Goal: Task Accomplishment & Management: Use online tool/utility

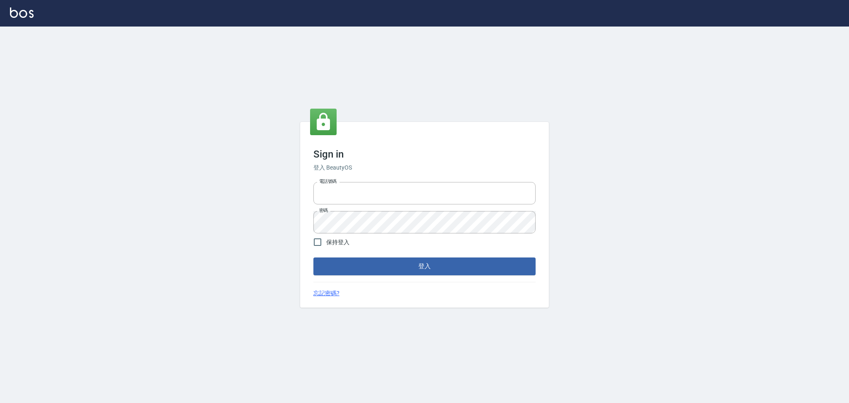
type input "0917735966"
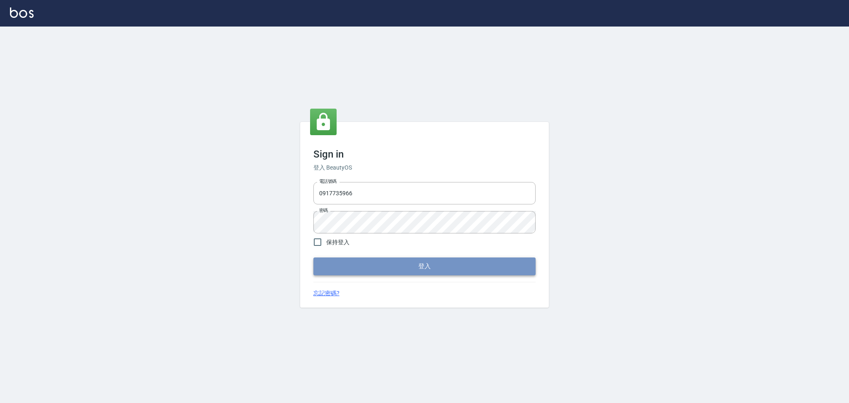
click at [392, 270] on button "登入" at bounding box center [425, 266] width 222 height 17
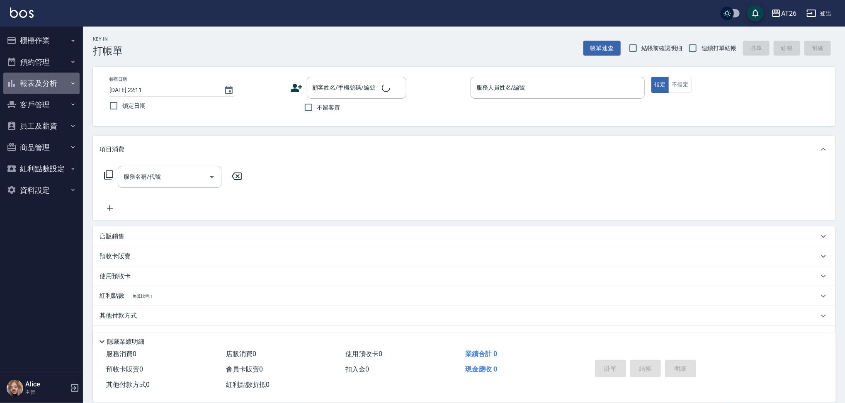
click at [50, 83] on button "報表及分析" at bounding box center [41, 84] width 76 height 22
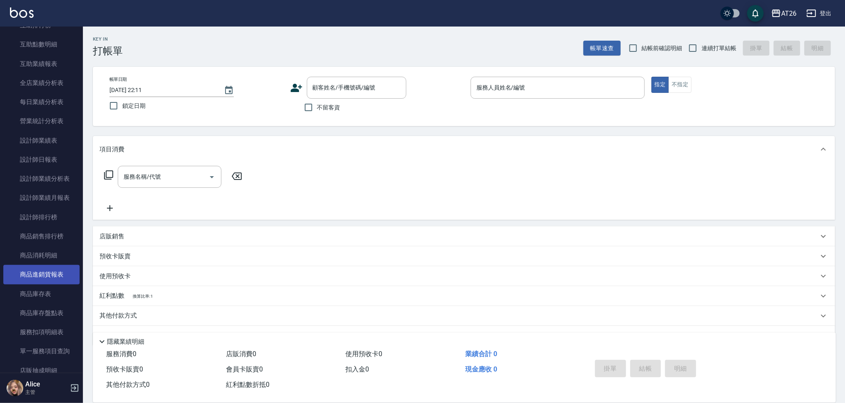
scroll to position [150, 0]
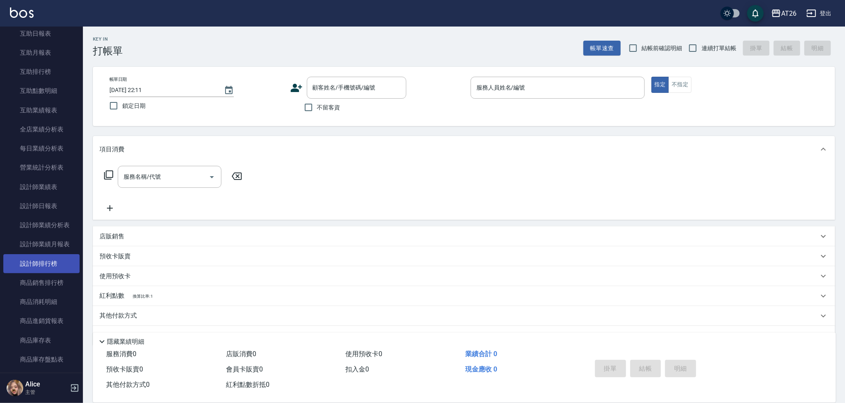
click at [40, 260] on link "設計師排行榜" at bounding box center [41, 263] width 76 height 19
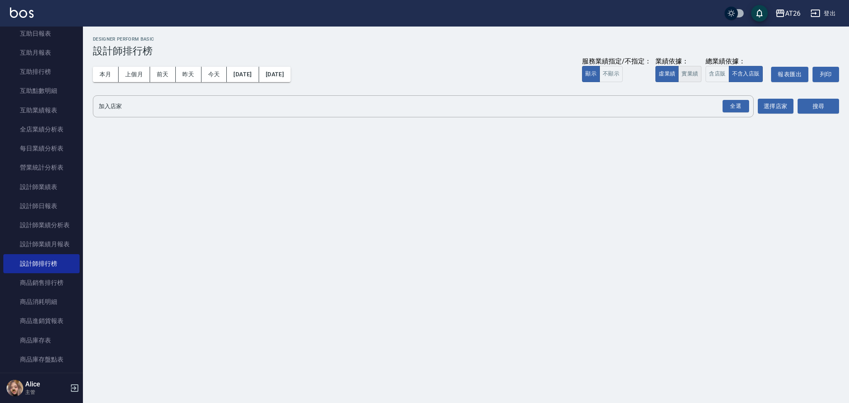
click at [699, 67] on button "實業績" at bounding box center [689, 74] width 23 height 16
click at [107, 80] on button "本月" at bounding box center [106, 74] width 26 height 15
click at [727, 112] on div "全選" at bounding box center [736, 106] width 27 height 13
click at [822, 96] on div "搜尋" at bounding box center [818, 106] width 41 height 23
click at [816, 109] on button "搜尋" at bounding box center [818, 106] width 41 height 15
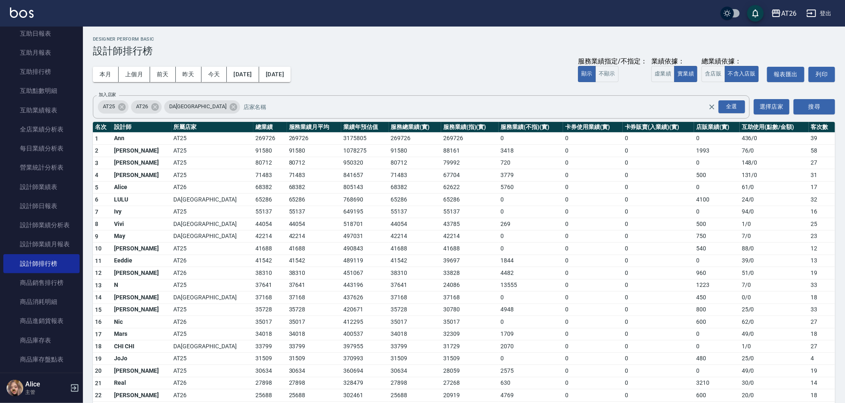
click at [287, 170] on td "71483" at bounding box center [314, 175] width 54 height 12
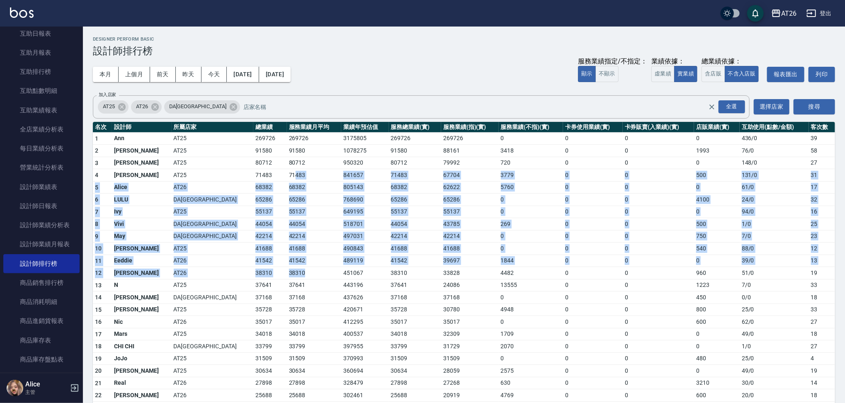
drag, startPoint x: 231, startPoint y: 170, endPoint x: 273, endPoint y: 267, distance: 105.9
click at [273, 267] on tbody "1 Ann AT25 269726 269726 3175805 269726 269726 0 0 0 0 436 / 0 39 2 Ken AT25 91…" at bounding box center [464, 339] width 742 height 415
click at [287, 253] on td "41688" at bounding box center [314, 249] width 54 height 12
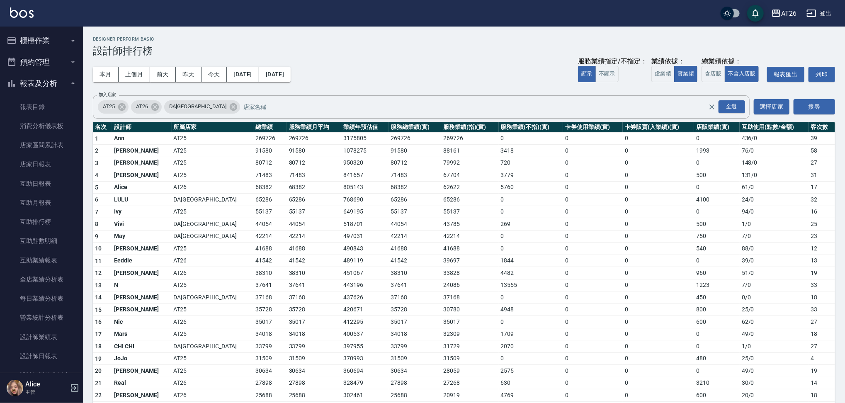
click at [56, 36] on button "櫃檯作業" at bounding box center [41, 41] width 76 height 22
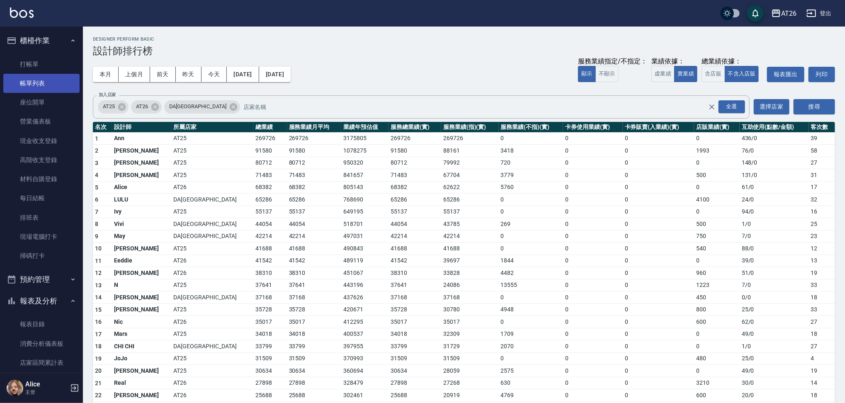
click at [55, 78] on link "帳單列表" at bounding box center [41, 83] width 76 height 19
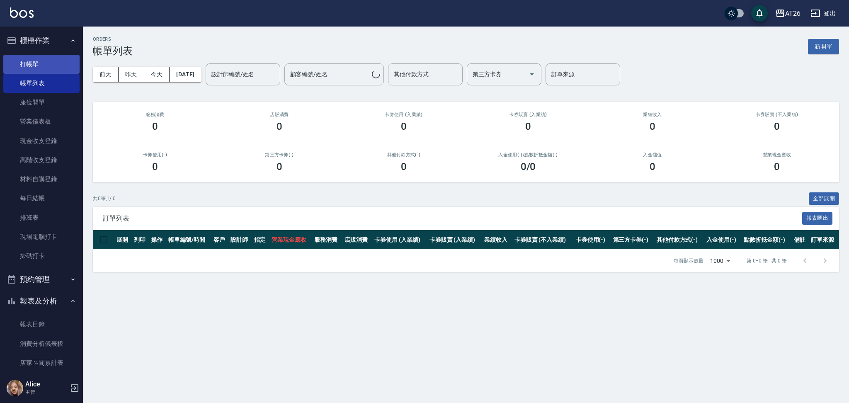
click at [61, 70] on link "打帳單" at bounding box center [41, 64] width 76 height 19
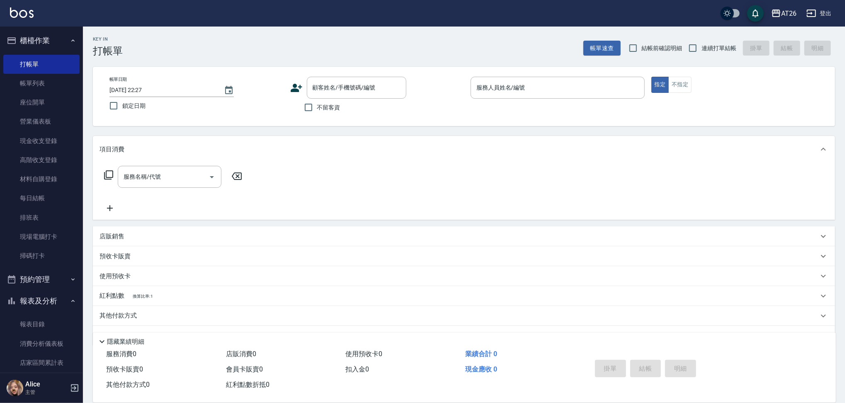
click at [717, 47] on span "連續打單結帳" at bounding box center [719, 48] width 35 height 9
click at [702, 47] on input "連續打單結帳" at bounding box center [692, 47] width 17 height 17
checkbox input "true"
click at [351, 88] on input "顧客姓名/手機號碼/編號" at bounding box center [351, 87] width 80 height 15
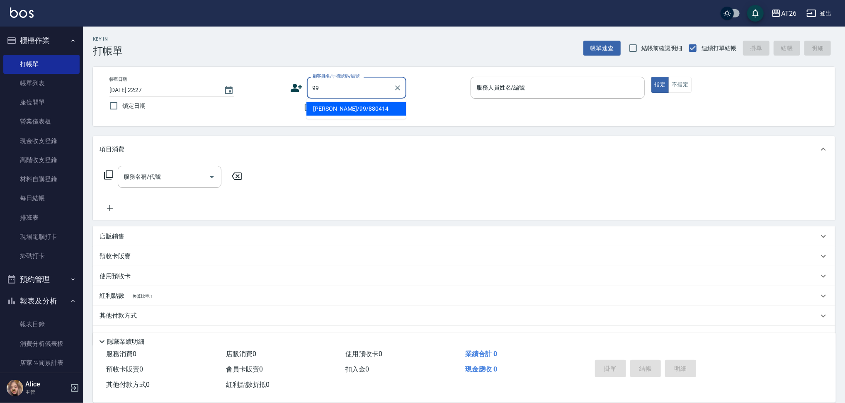
type input "[PERSON_NAME]/99/880414"
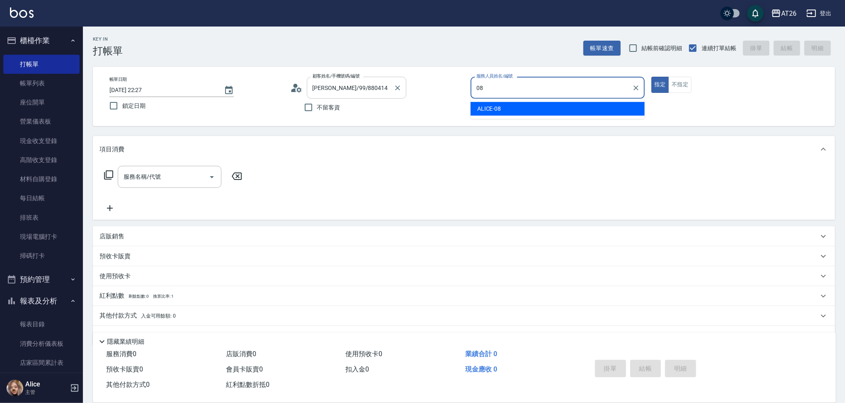
type input "ALICE-08"
type button "true"
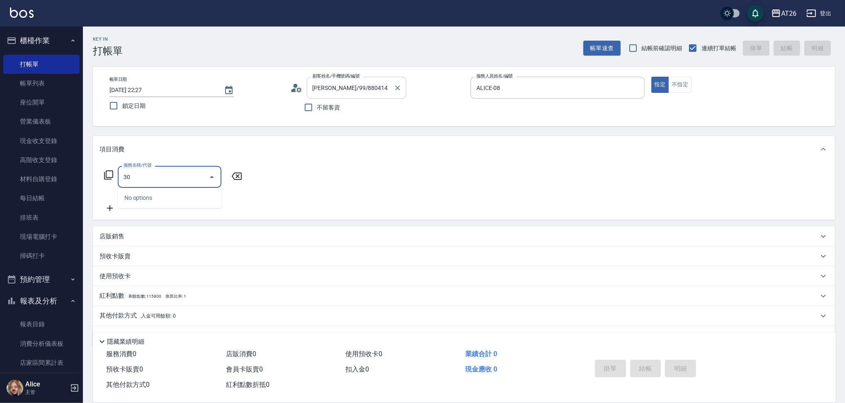
type input "303"
type input "90"
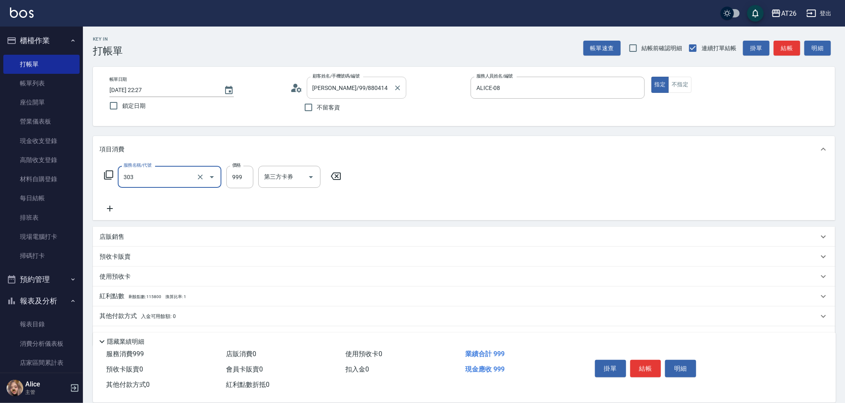
type input "局部燙(303)"
type input "0"
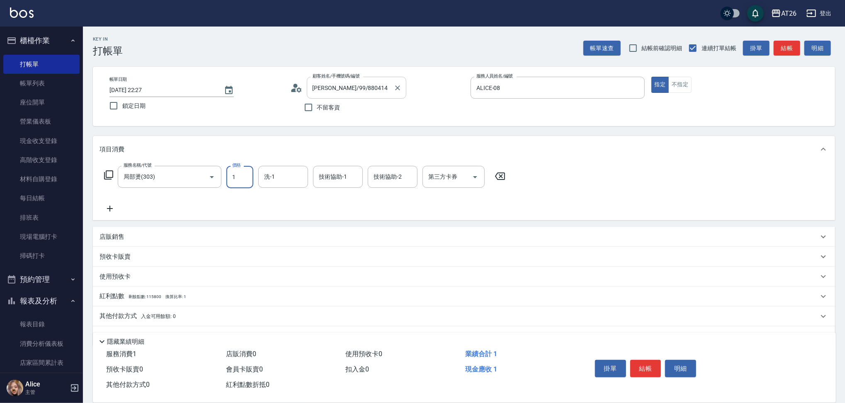
type input "14"
type input "10"
type input "140"
type input "1400"
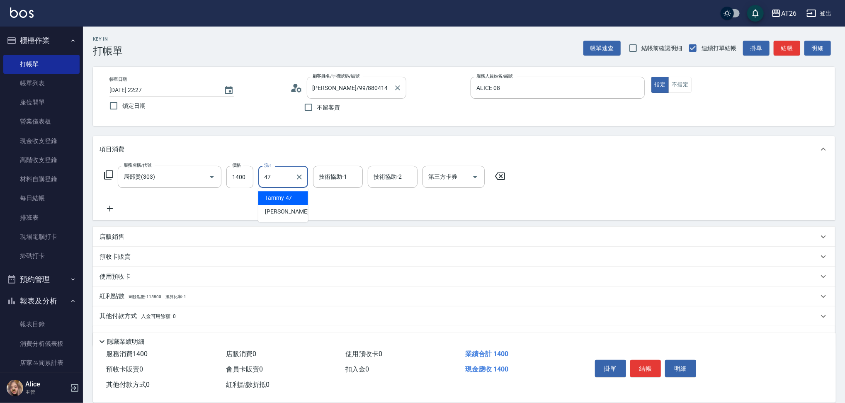
type input "Tammy-47"
click at [658, 368] on button "結帳" at bounding box center [645, 368] width 31 height 17
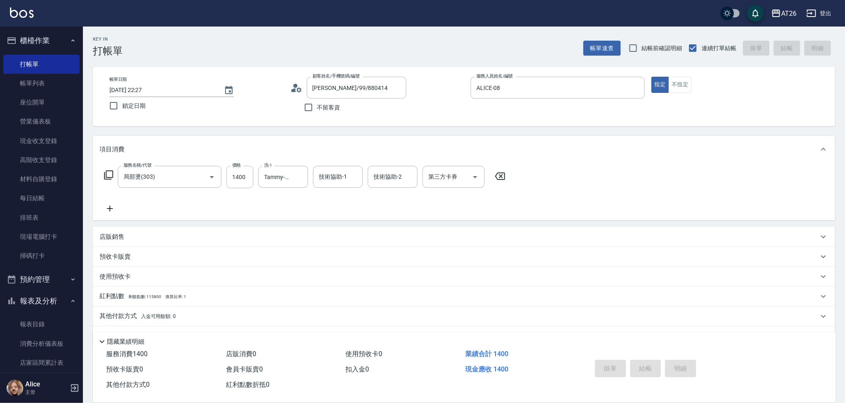
type input "0"
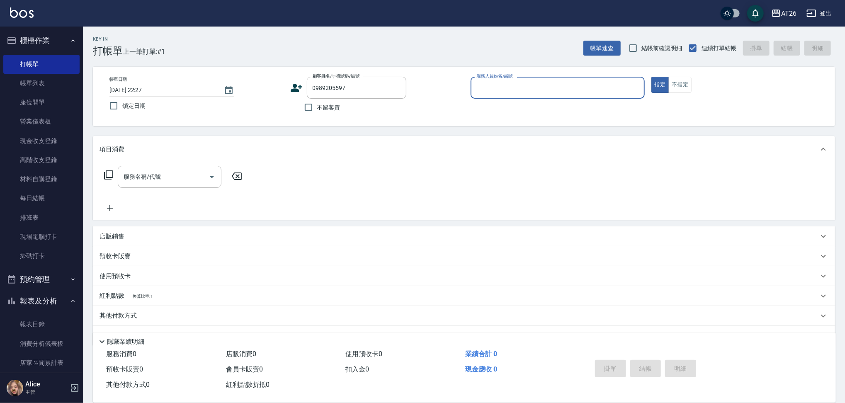
type input "0989205597"
type input "06"
type input "新客人 姓名未設定/0989205597/null"
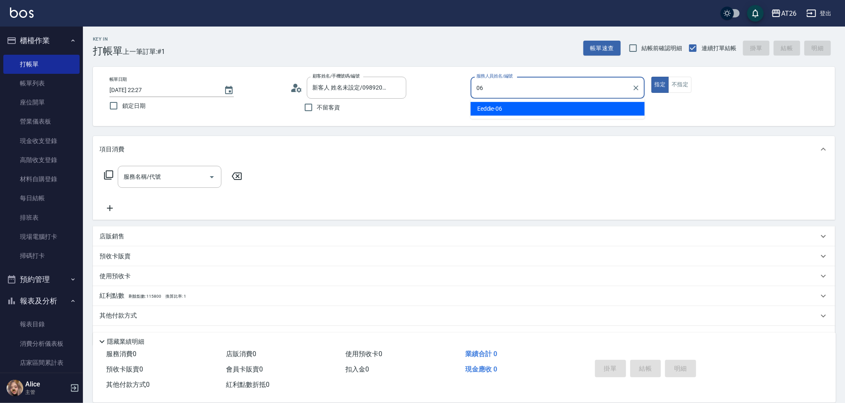
type input "Eeddie-06"
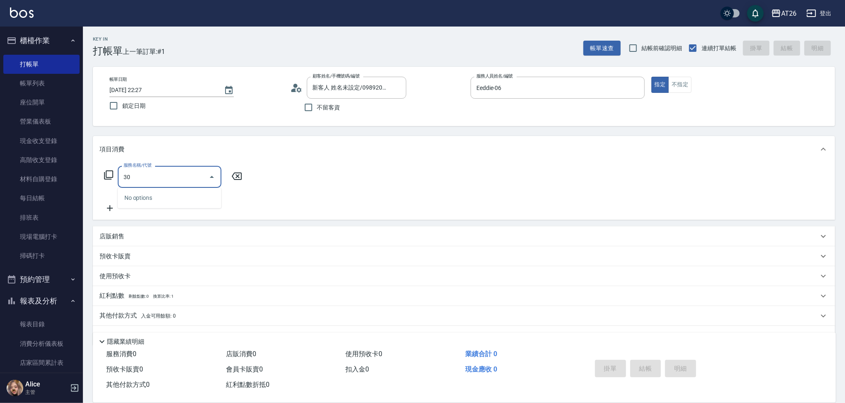
type input "301"
type input "120"
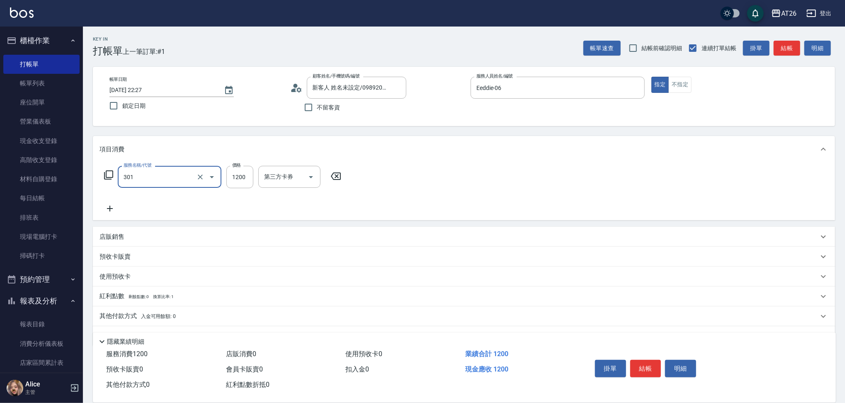
type input "燙髮(301)"
type input "0"
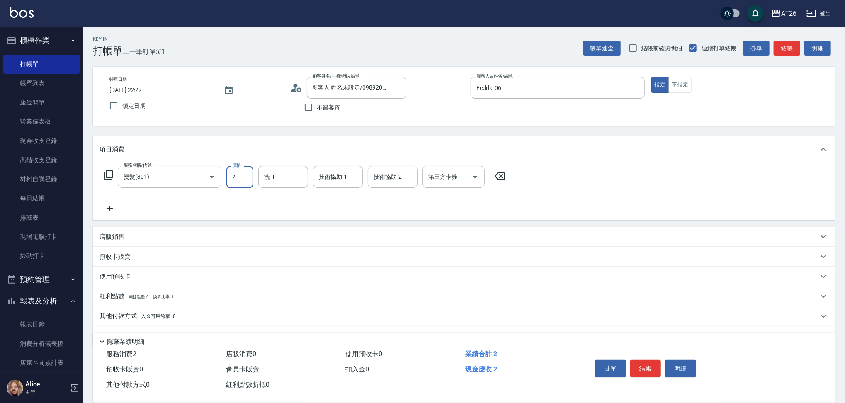
type input "25"
type input "20"
type input "250"
type input "2500"
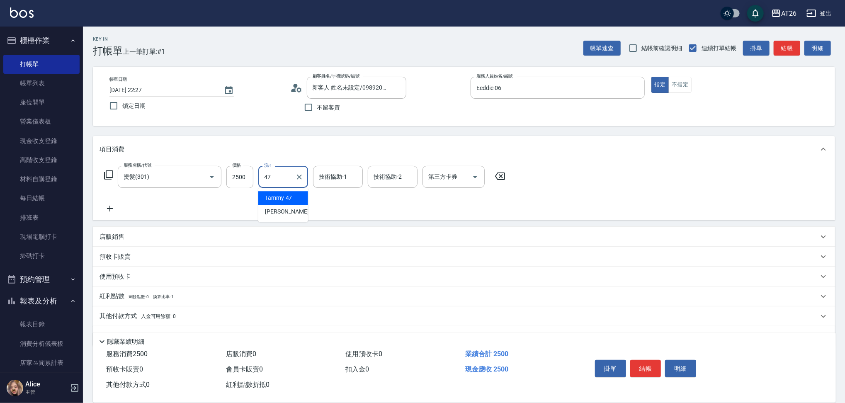
type input "Tammy-47"
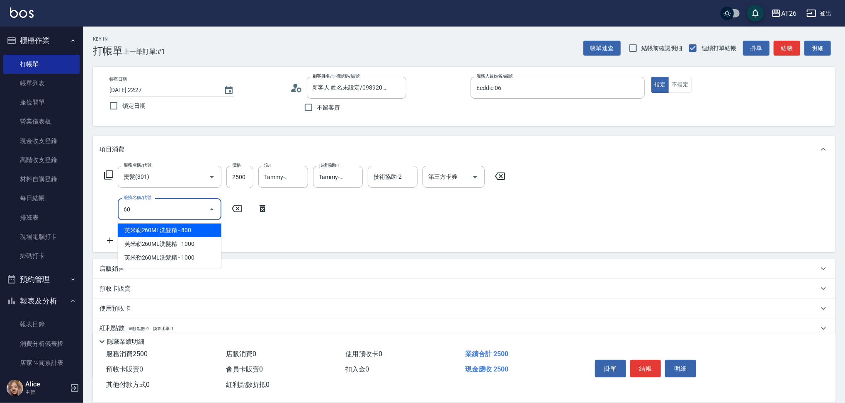
type input "609"
type input "350"
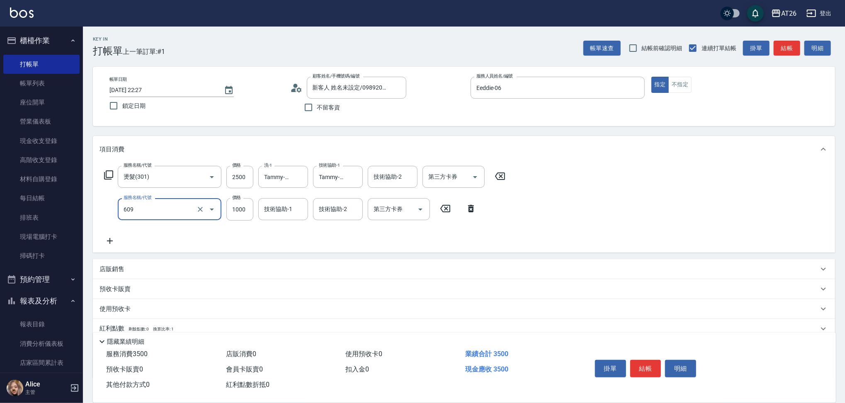
type input "自購三段(609)"
type input "250"
type input "22"
type input "270"
type input "220"
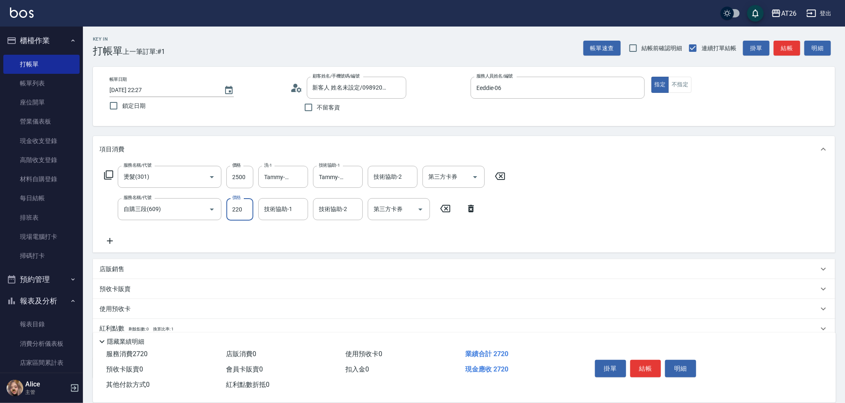
type input "470"
type input "2200"
type input "Tammy-47"
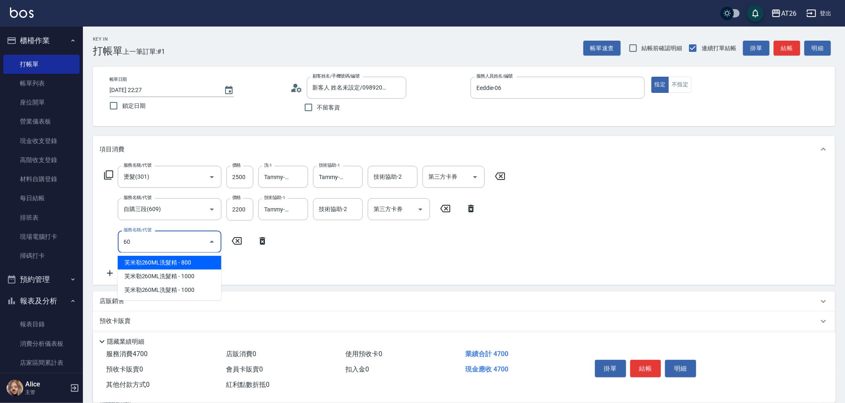
type input "609"
type input "570"
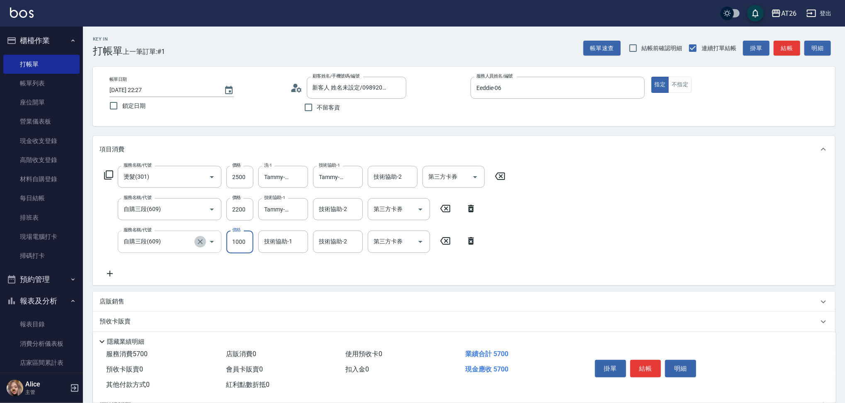
click at [197, 243] on icon "Clear" at bounding box center [200, 242] width 8 height 8
type input "自購三段(609)"
type input "470"
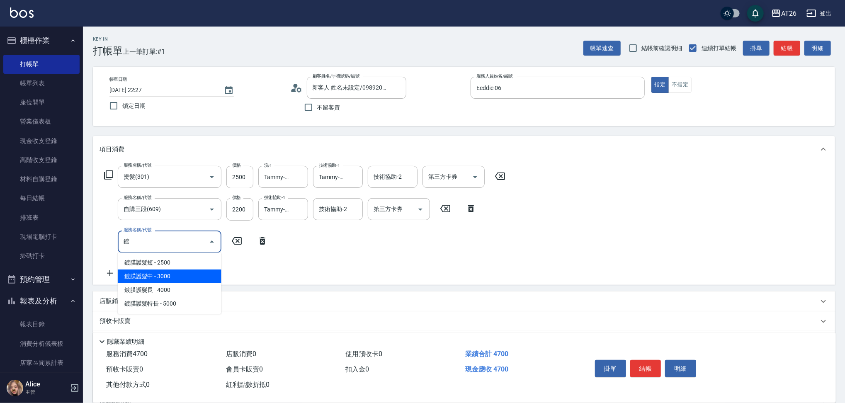
type input "鍍鍍"
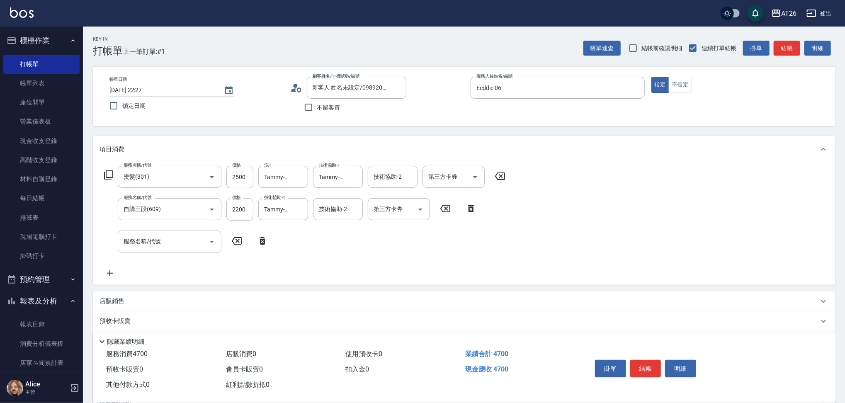
click at [187, 281] on div "服務名稱/代號 燙髮(301) 服務名稱/代號 價格 2500 價格 洗-1 Tammy-47 洗-1 技術協助-1 Tammy-47 技術協助-1 技術協助…" at bounding box center [464, 224] width 742 height 122
click at [196, 242] on input "服務名稱/代號" at bounding box center [164, 241] width 84 height 15
type input "鍍膜"
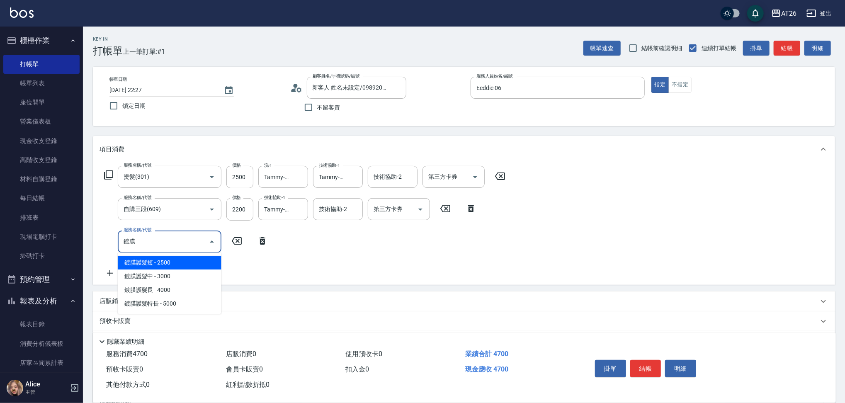
click at [155, 280] on span "鍍膜護髮中 - 3000" at bounding box center [170, 277] width 104 height 14
type input "770"
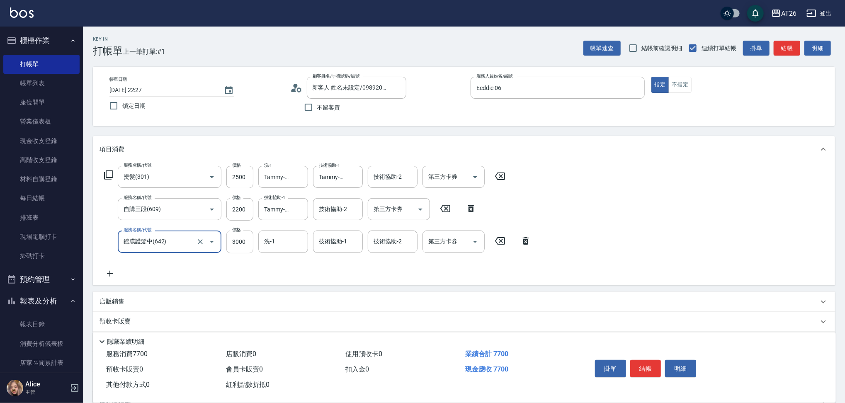
type input "鍍膜護髮中(642)"
click at [243, 238] on input "3000" at bounding box center [239, 242] width 27 height 22
type input "470"
type input "27"
type input "490"
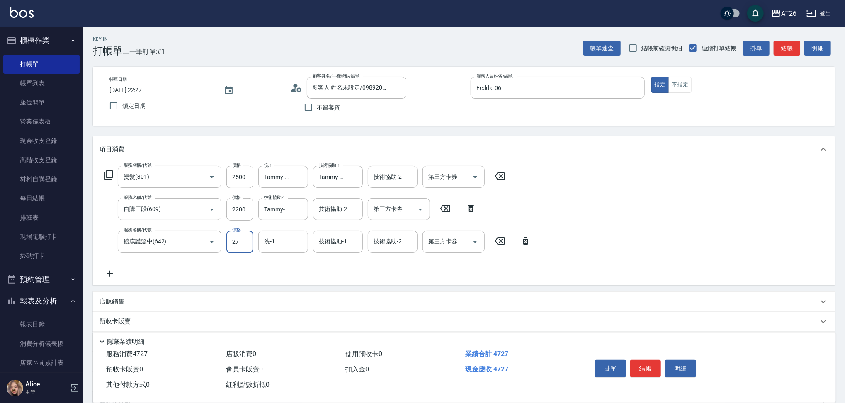
type input "270"
type input "740"
type input "2700"
type input "Tammy-47"
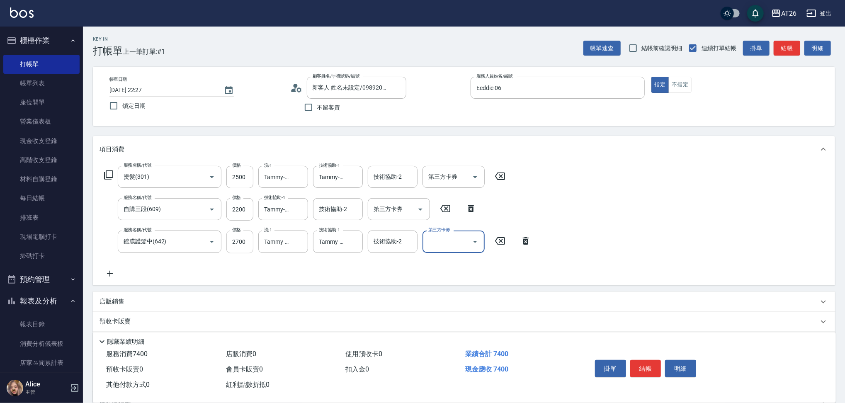
click at [243, 238] on input "2700" at bounding box center [239, 242] width 27 height 22
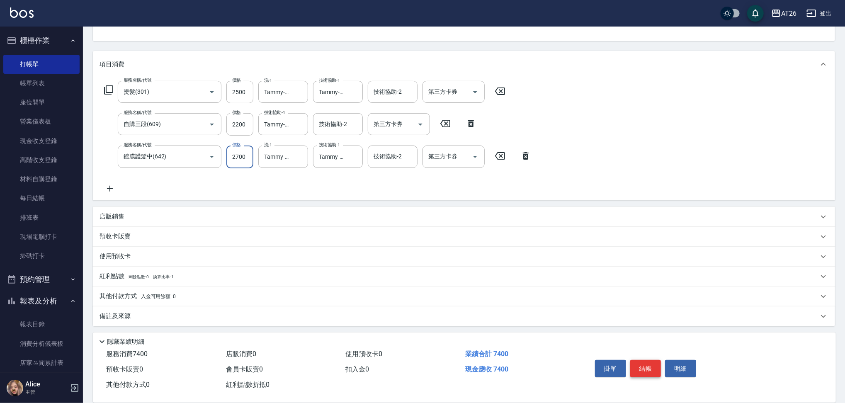
click at [645, 361] on button "結帳" at bounding box center [645, 368] width 31 height 17
type input "2025/10/10 22:29"
type input "0"
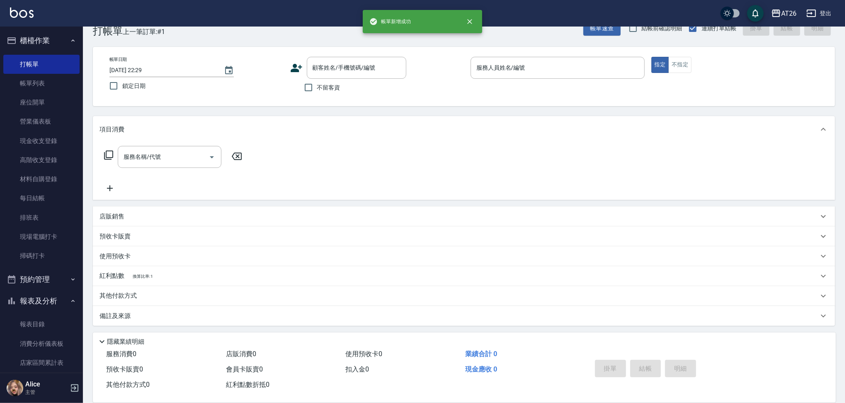
scroll to position [0, 0]
click at [645, 361] on div "掛單 結帳 明細" at bounding box center [646, 370] width 108 height 26
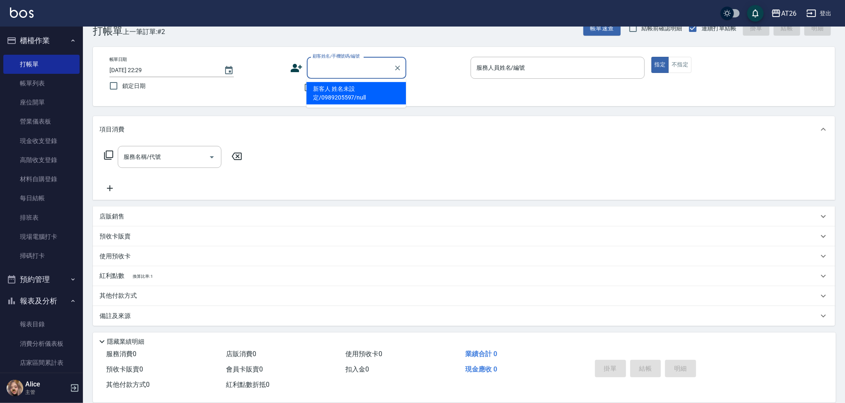
click at [334, 65] on input "顧客姓名/手機號碼/編號" at bounding box center [351, 68] width 80 height 15
type input "0906045255"
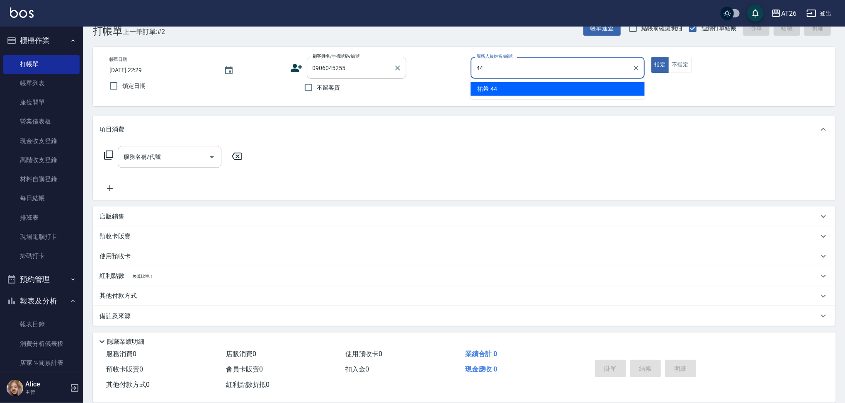
type input "[PERSON_NAME]-44"
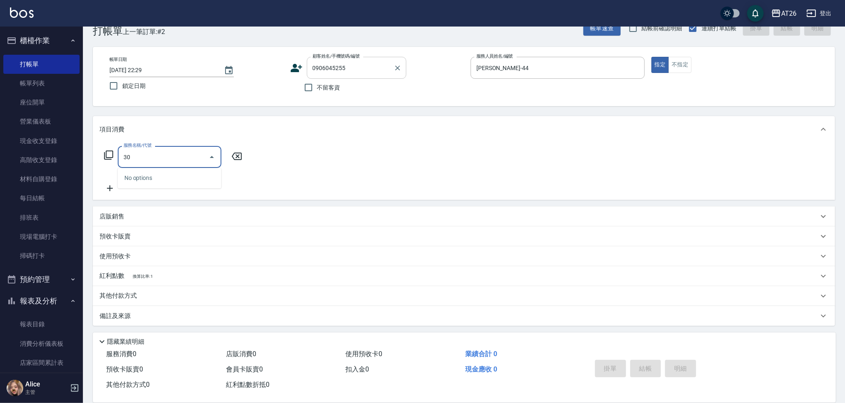
type input "301"
type input "120"
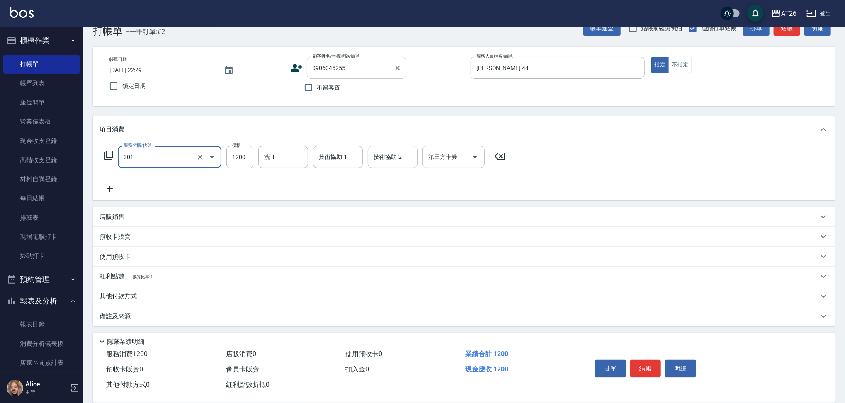
type input "燙髮(301)"
type input "0"
type input "80"
type input "800"
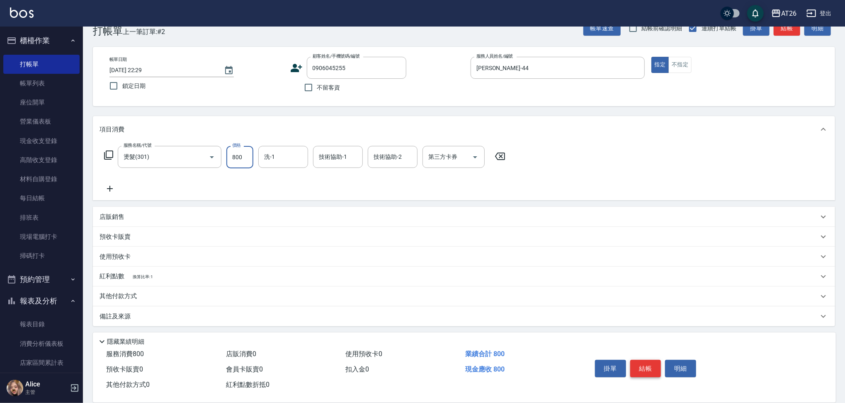
click at [642, 361] on button "結帳" at bounding box center [645, 368] width 31 height 17
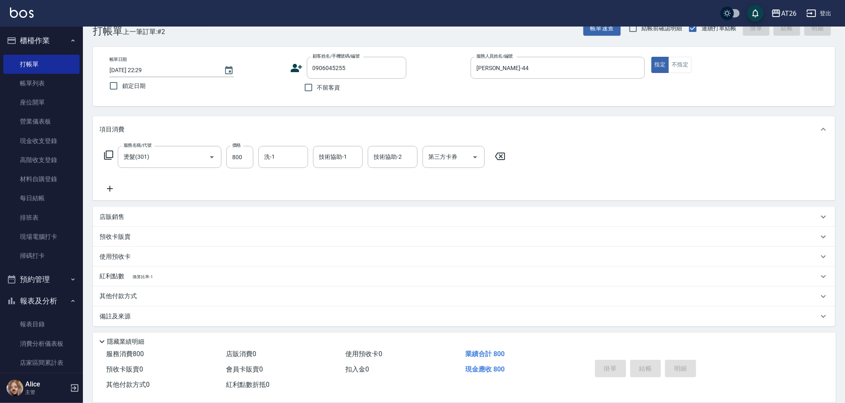
type input "0"
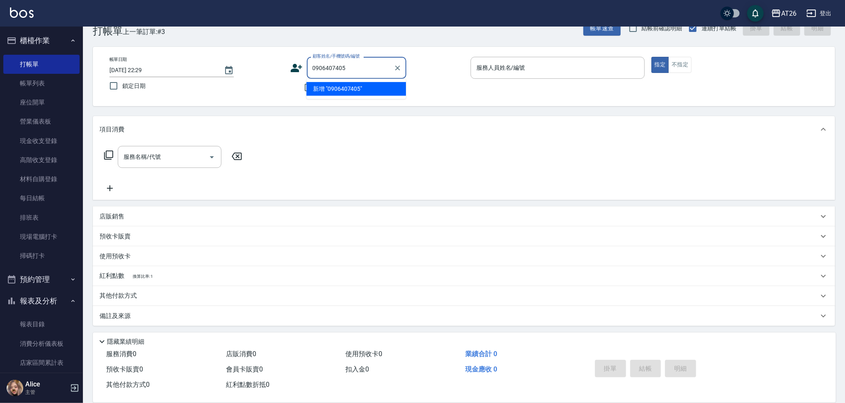
type input "0906407405"
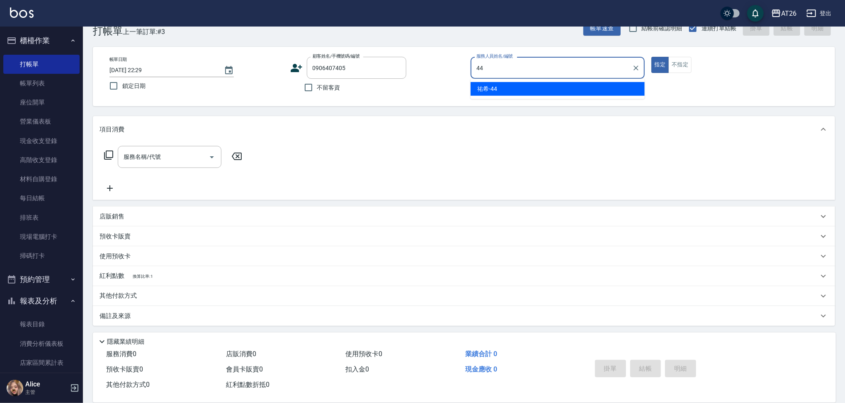
type input "[PERSON_NAME]-44"
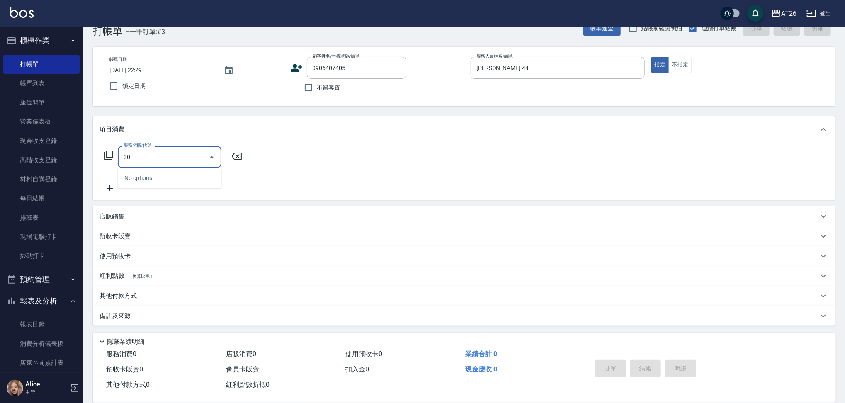
type input "301"
type input "120"
type input "燙髮(301)"
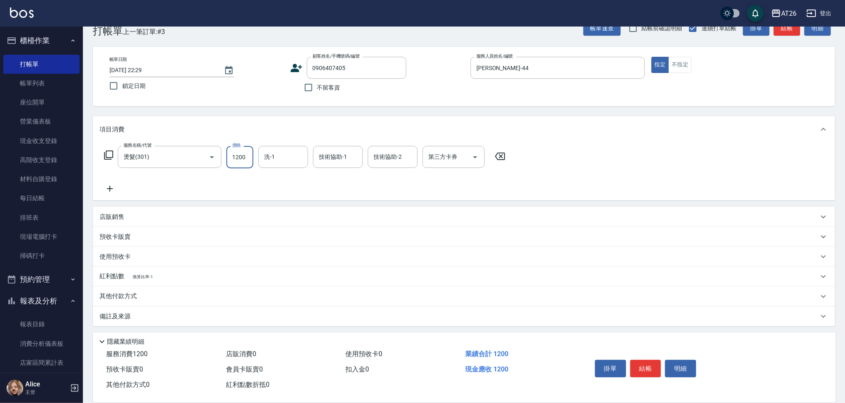
type input "0"
type input "15"
type input "10"
type input "150"
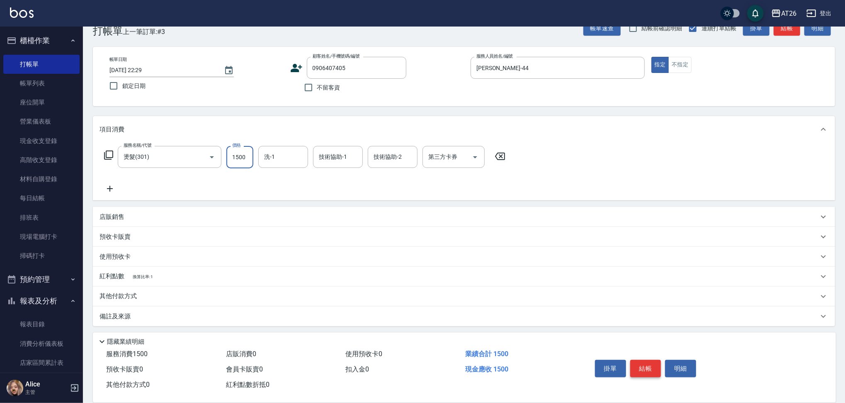
type input "1500"
click at [630, 372] on button "結帳" at bounding box center [645, 368] width 31 height 17
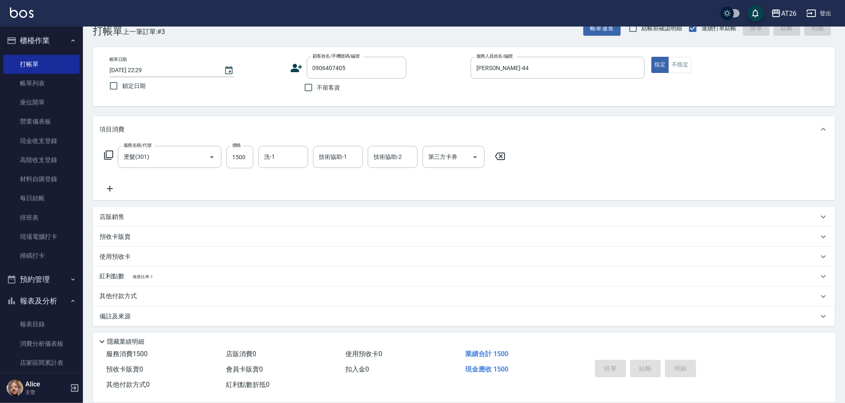
type input "0"
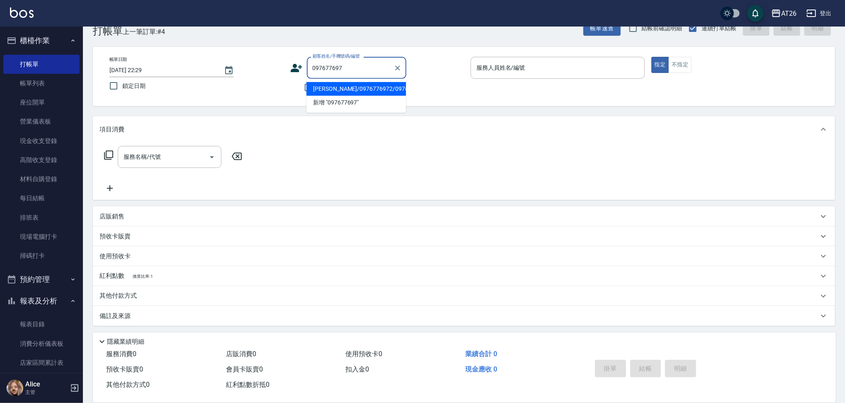
type input "0976776972"
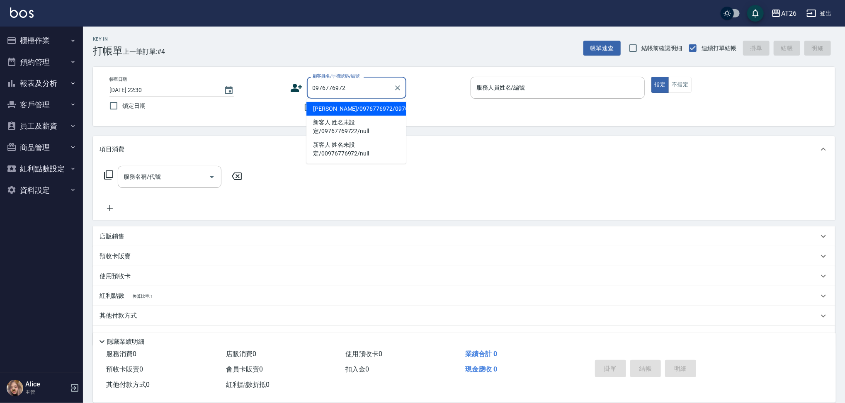
type input "[PERSON_NAME]/0976776972/0976776972"
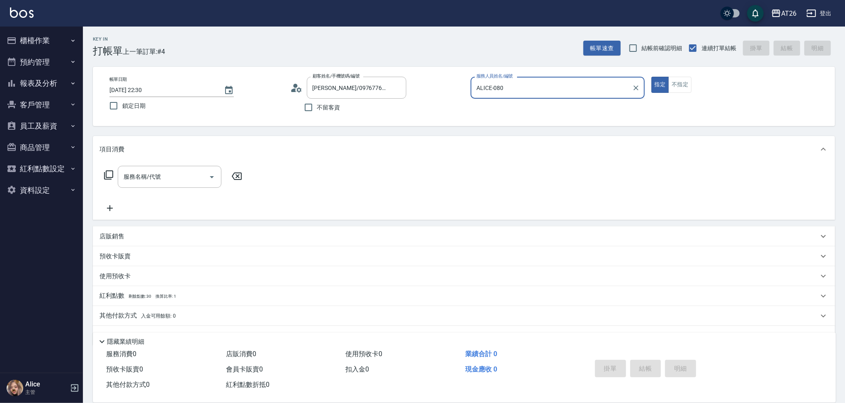
type input "ALICE-08"
click at [652, 77] on button "指定" at bounding box center [661, 85] width 18 height 16
type button "true"
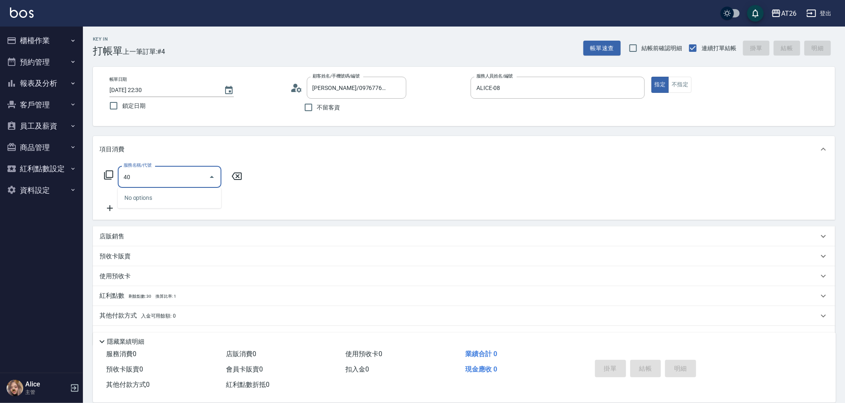
type input "401"
type input "20"
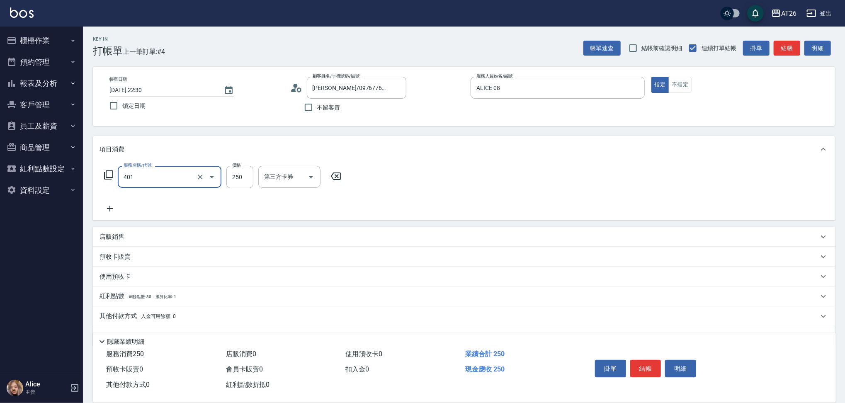
type input "剪髮(401)"
type input "0"
type input "30"
type input "300"
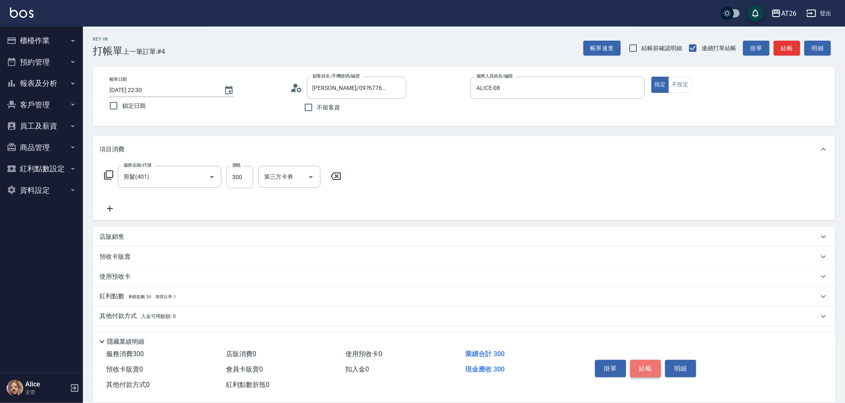
click at [651, 364] on button "結帳" at bounding box center [645, 368] width 31 height 17
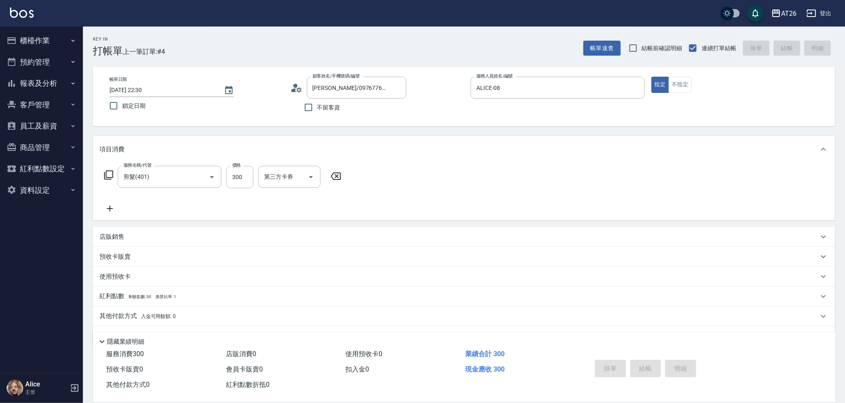
type input "0"
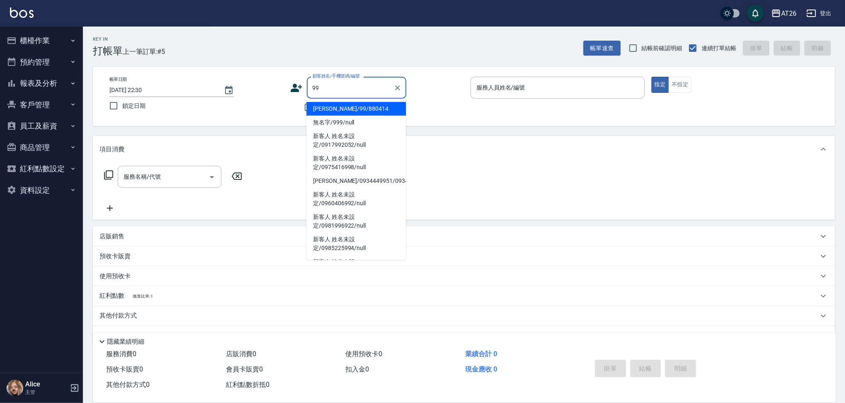
type input "[PERSON_NAME]/99/880414"
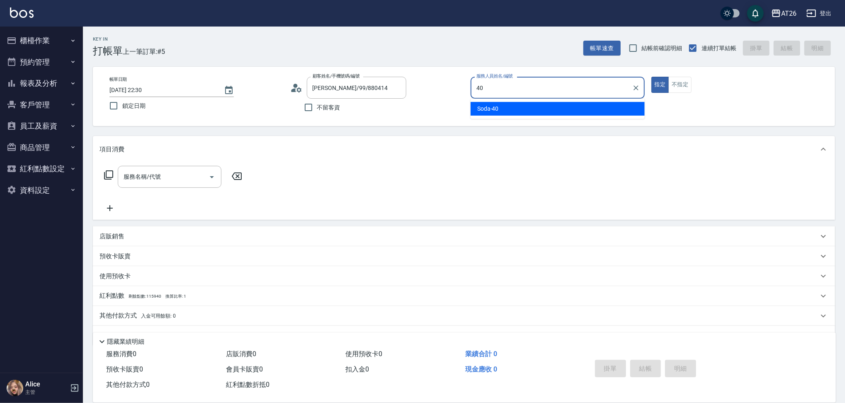
type input "Soda-40"
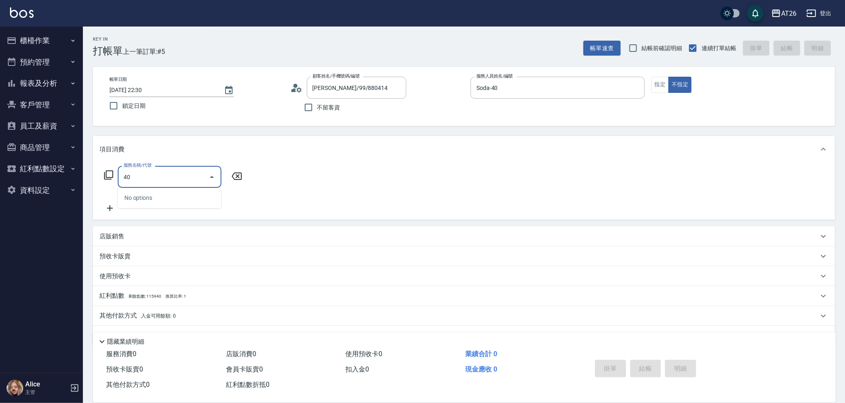
type input "401"
type input "20"
type input "剪髮(401)"
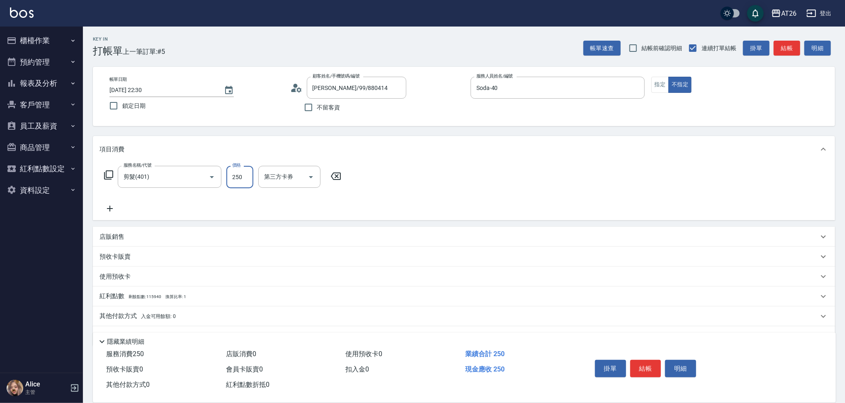
type input "0"
type input "70"
type input "700"
click at [644, 371] on button "結帳" at bounding box center [645, 368] width 31 height 17
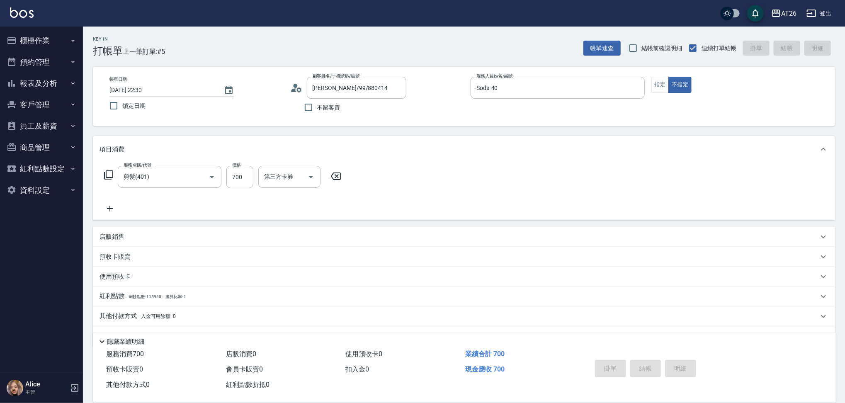
type input "0"
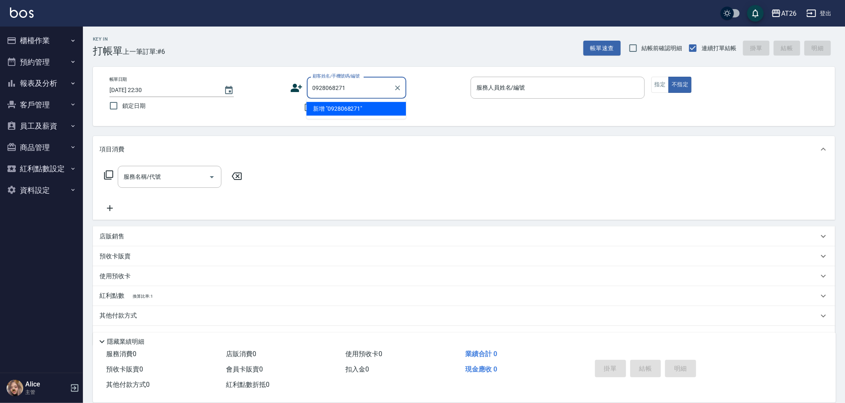
type input "0928068271"
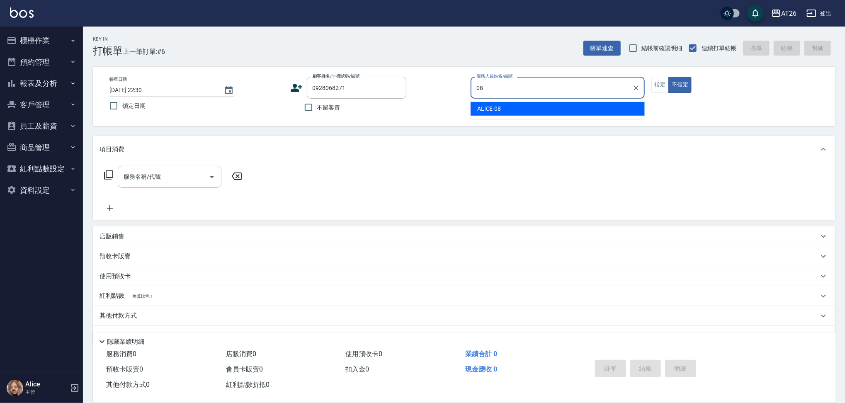
type input "ALICE-08"
type button "false"
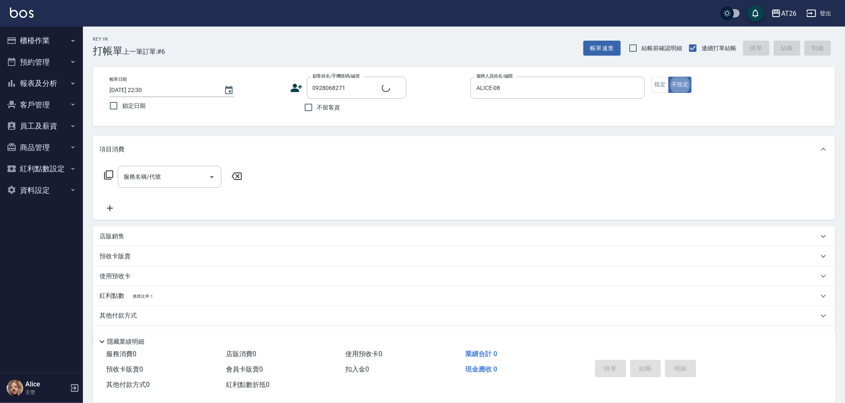
type input "[PERSON_NAME]/0928068271/0928068271"
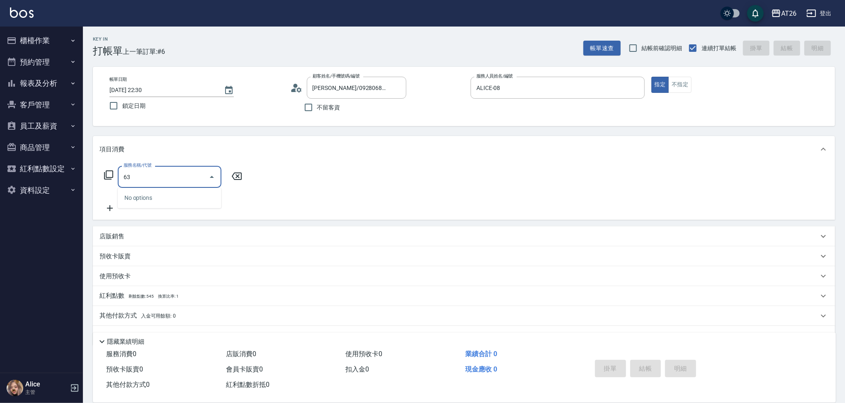
type input "630"
type input "350"
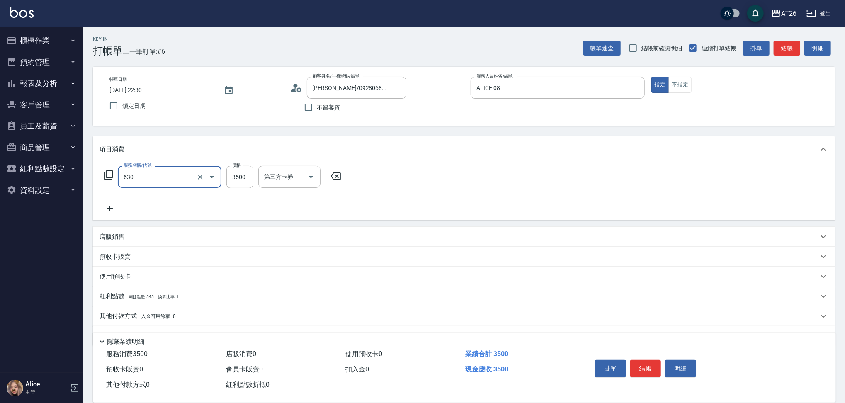
type input "京煥羽護髮中(630)"
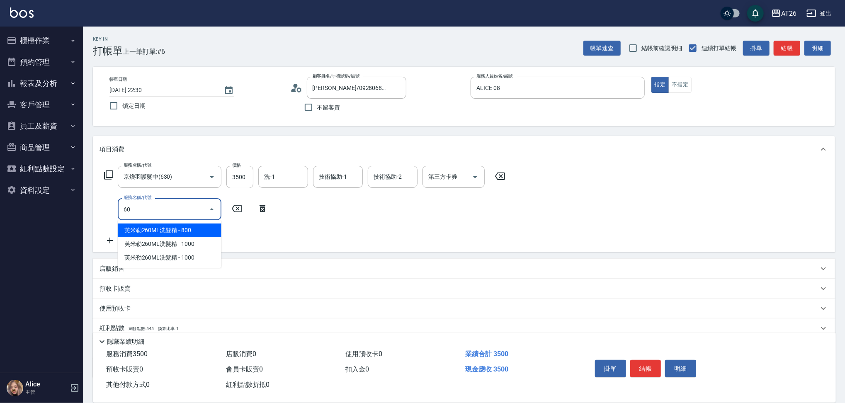
type input "6"
type input "1003"
type input "500"
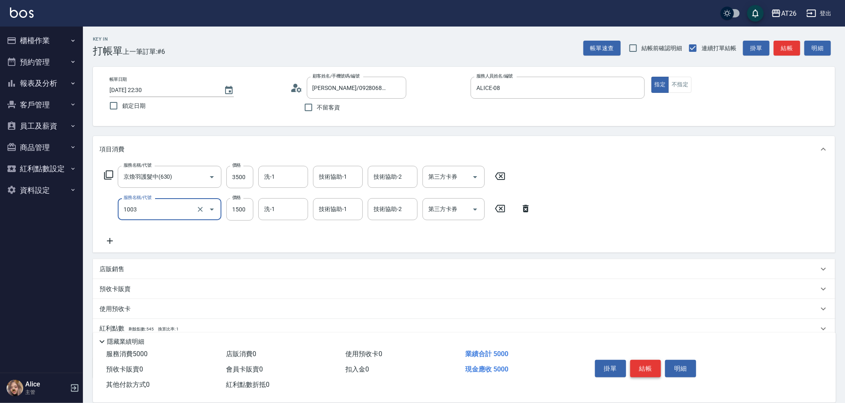
type input "洗+四段式(1003)"
click at [652, 369] on button "結帳" at bounding box center [645, 368] width 31 height 17
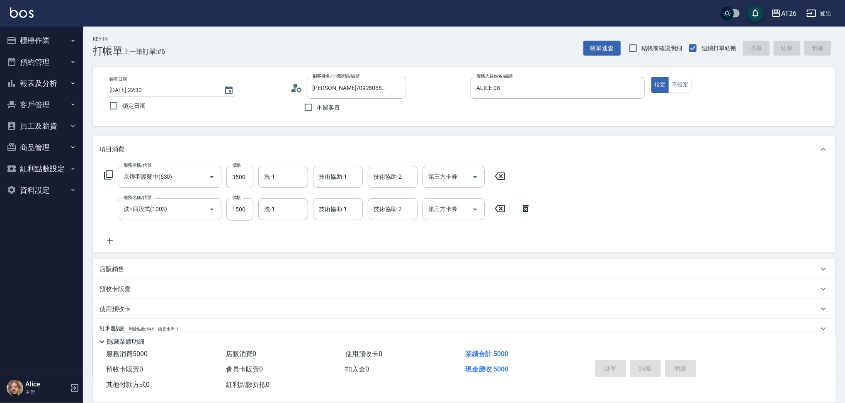
type input "[DATE] 22:31"
type input "0"
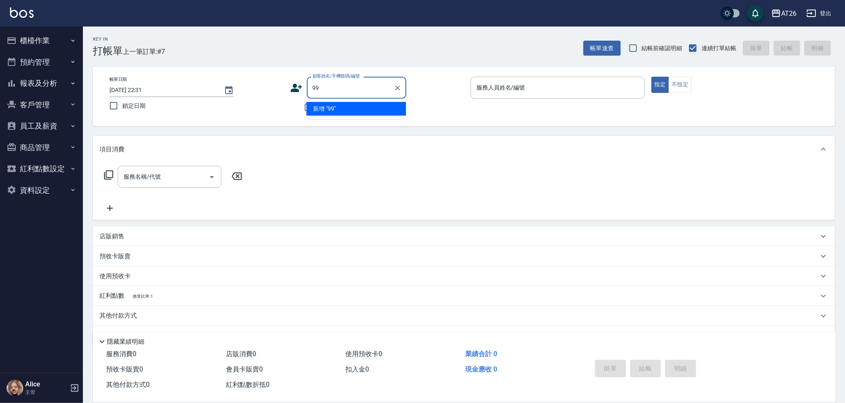
type input "99"
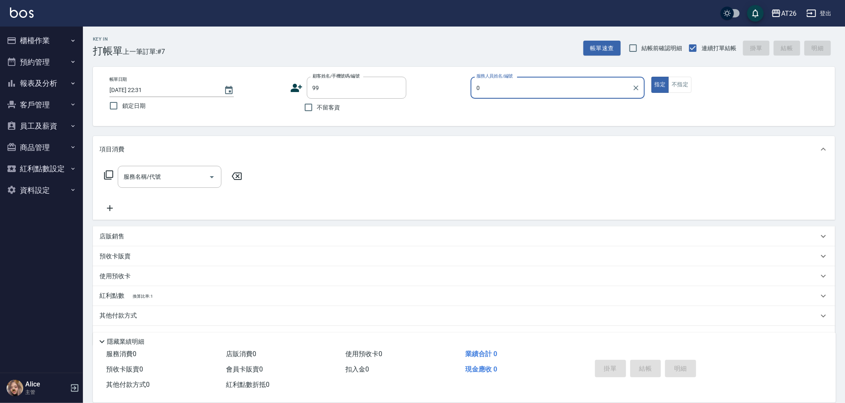
type input "07"
type input "[PERSON_NAME]/99/880414"
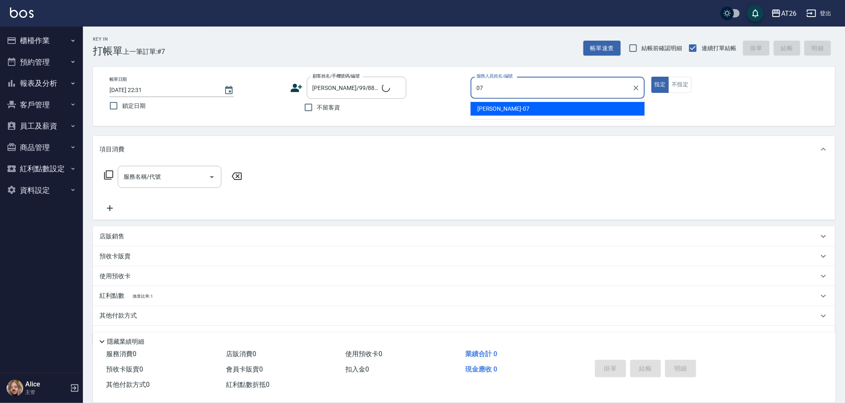
type input "[PERSON_NAME]-07"
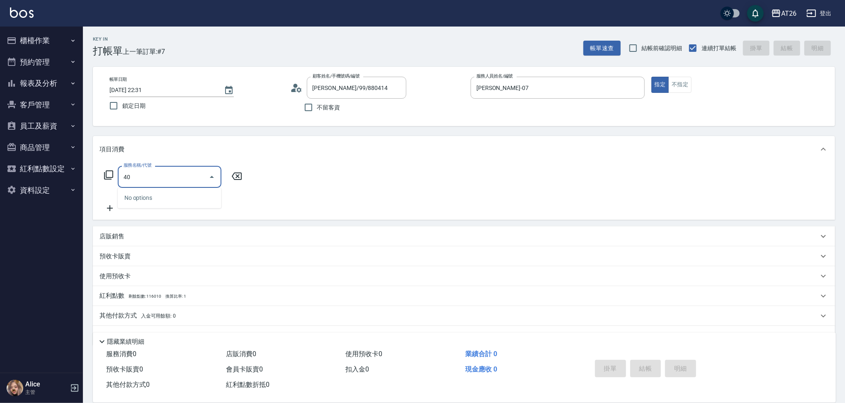
type input "401"
type input "20"
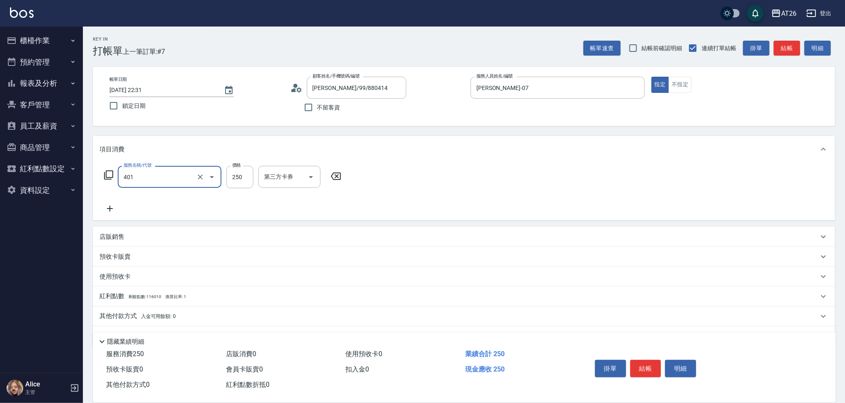
type input "6"
type input "0"
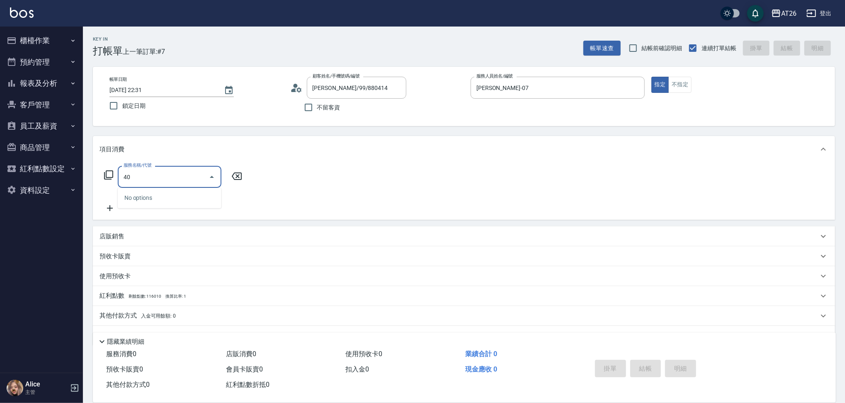
type input "401"
type input "20"
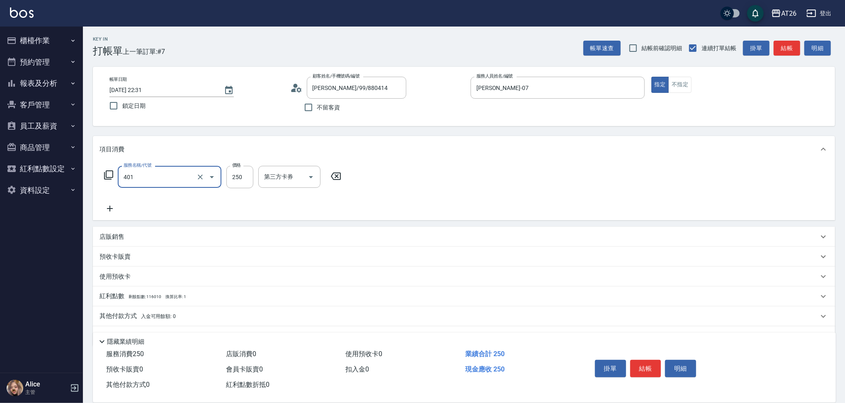
type input "剪髮(401)"
type input "0"
type input "60"
type input "600"
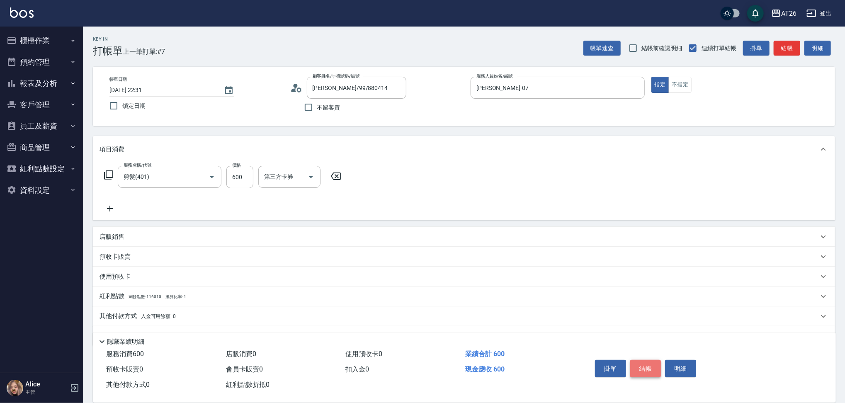
click at [649, 367] on button "結帳" at bounding box center [645, 368] width 31 height 17
type input "0"
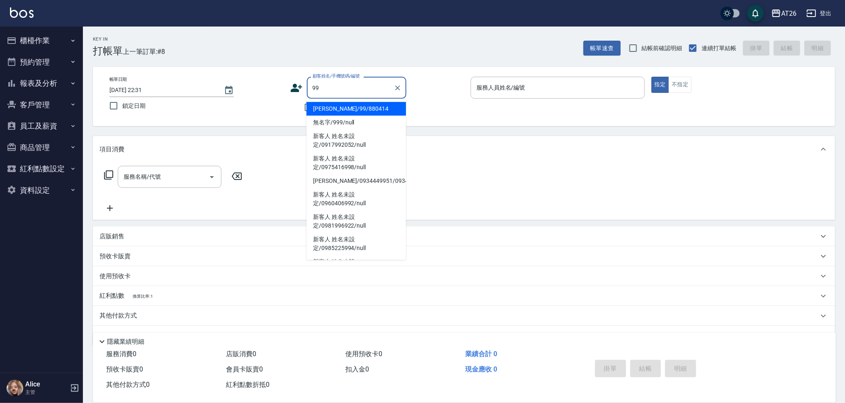
type input "[PERSON_NAME]/99/880414"
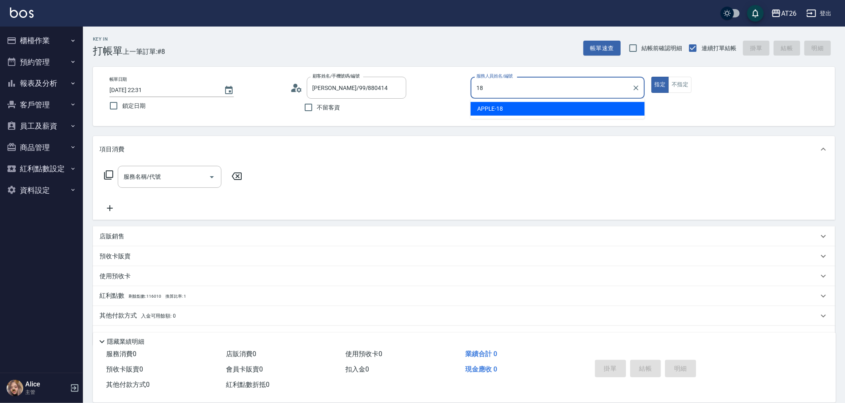
type input "APPLE-18"
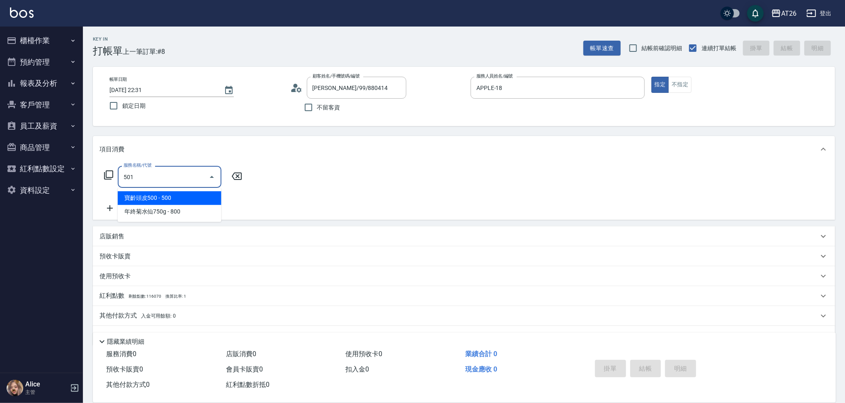
type input "染髮(501)"
type input "120"
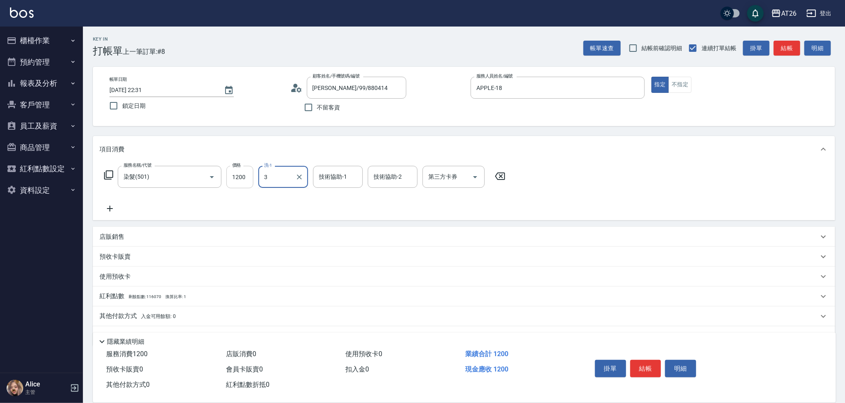
type input "3"
click at [242, 180] on input "1200" at bounding box center [239, 177] width 27 height 22
type input "0"
type input "33"
type input "30"
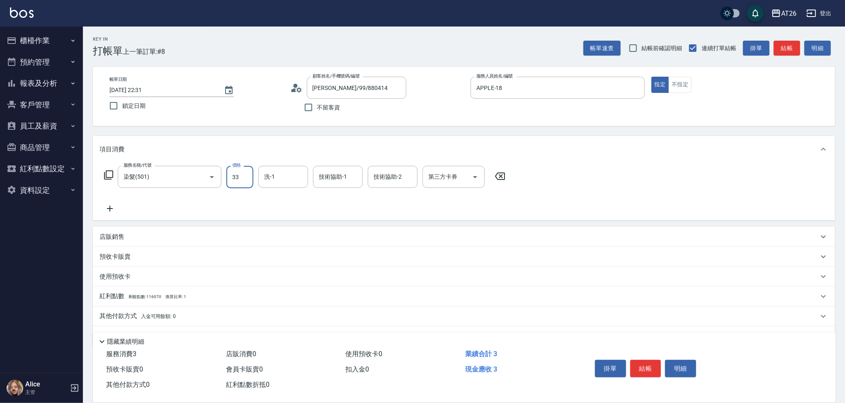
type input "330"
type input "3300"
click at [645, 365] on button "結帳" at bounding box center [645, 368] width 31 height 17
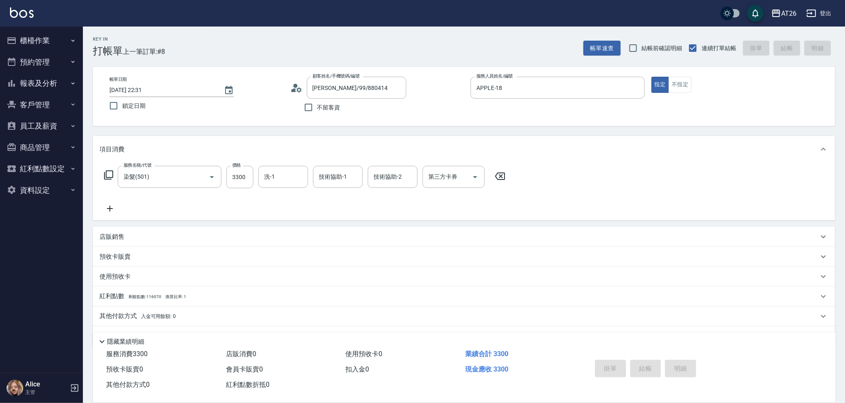
type input "0"
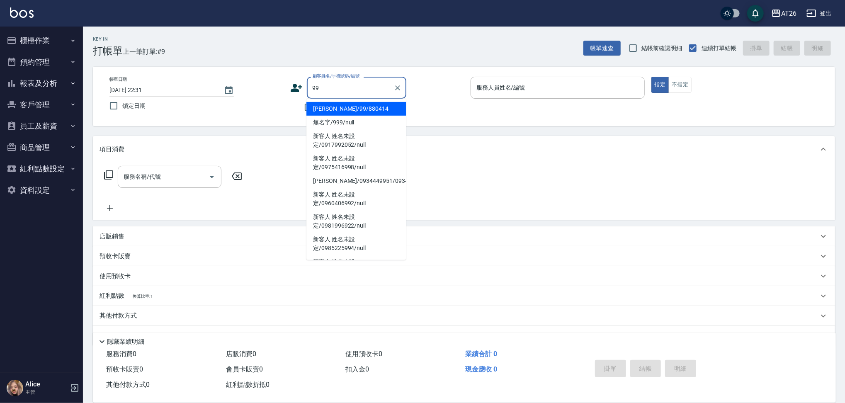
type input "[PERSON_NAME]/99/880414"
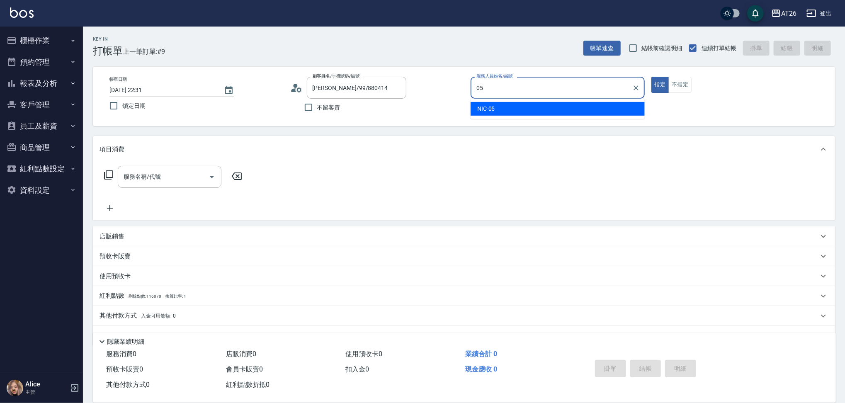
type input "NIC-05"
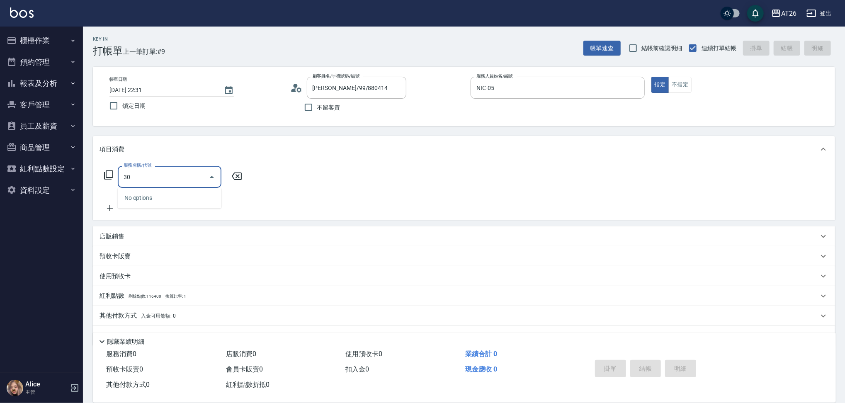
type input "301"
type input "120"
type input "燙髮(301)"
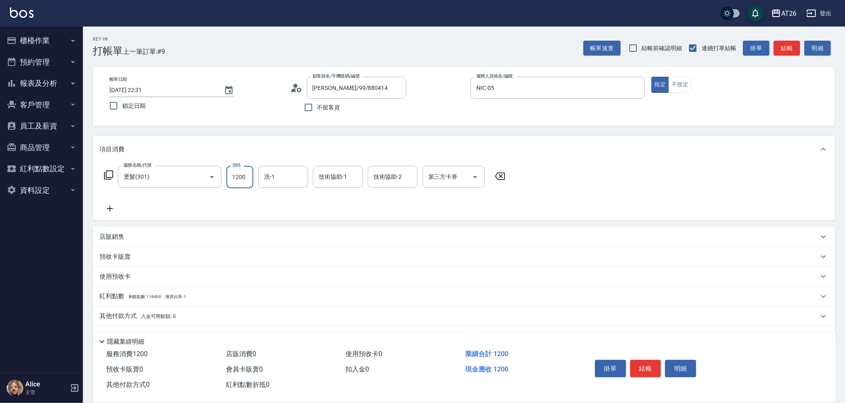
type input "0"
type input "20"
type input "200"
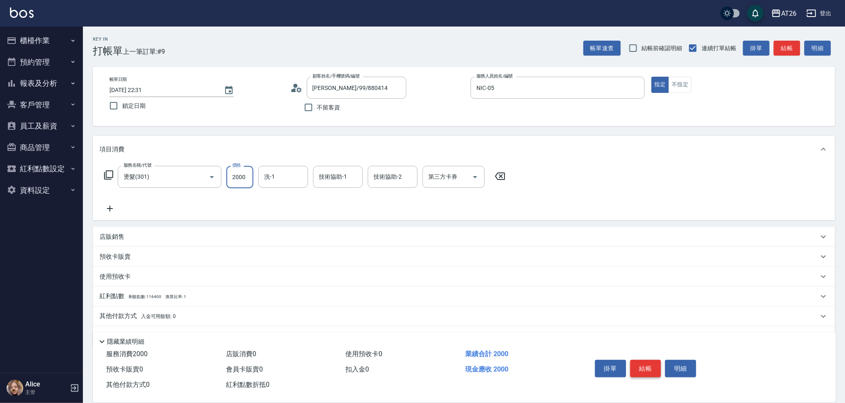
type input "2000"
click at [636, 366] on button "結帳" at bounding box center [645, 368] width 31 height 17
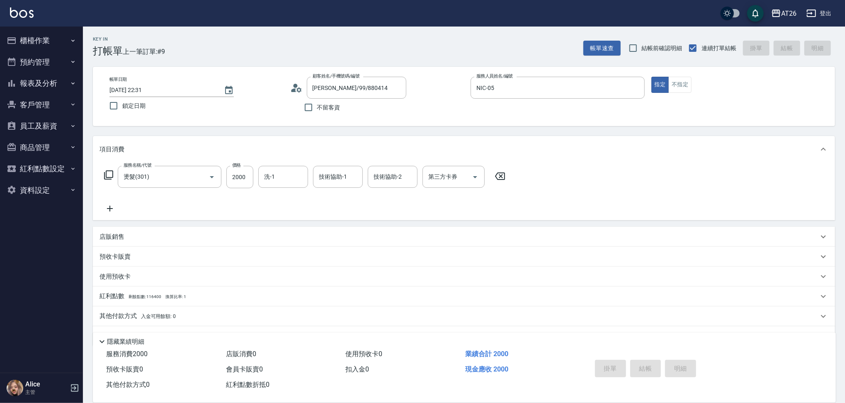
type input "[DATE] 22:32"
type input "0"
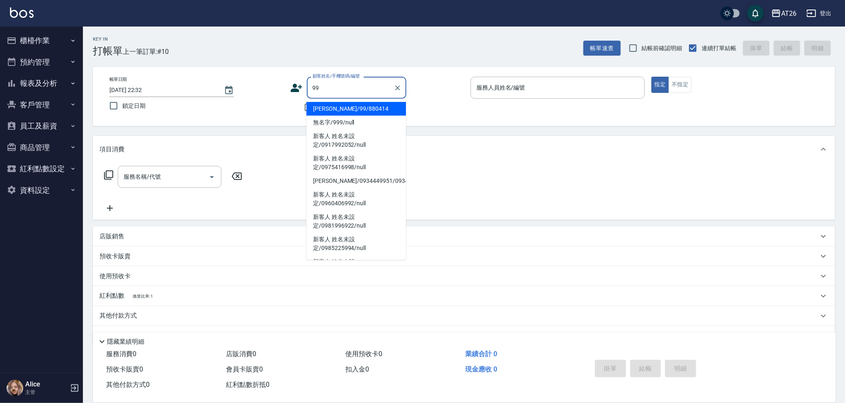
type input "[PERSON_NAME]/99/880414"
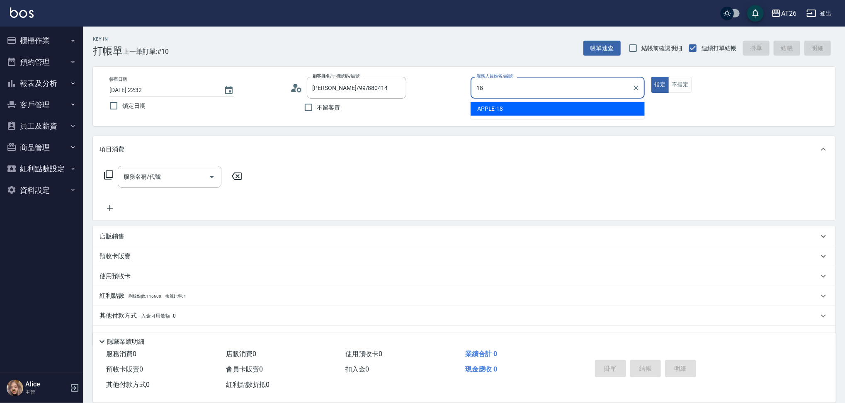
type input "APPLE-18"
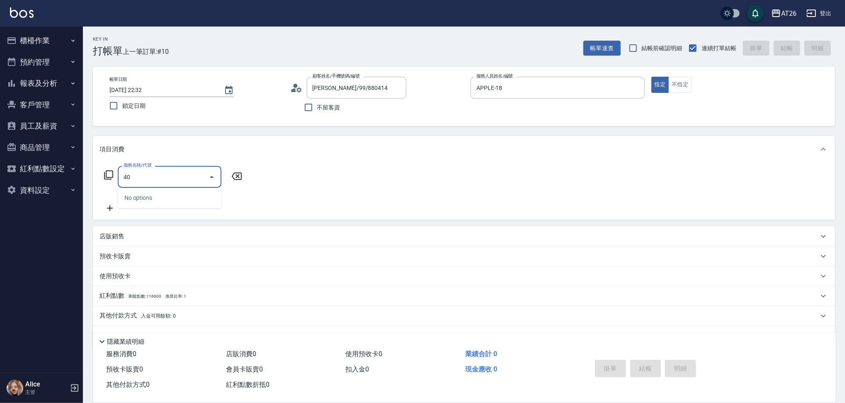
type input "401"
type input "20"
type input "剪髮(401)"
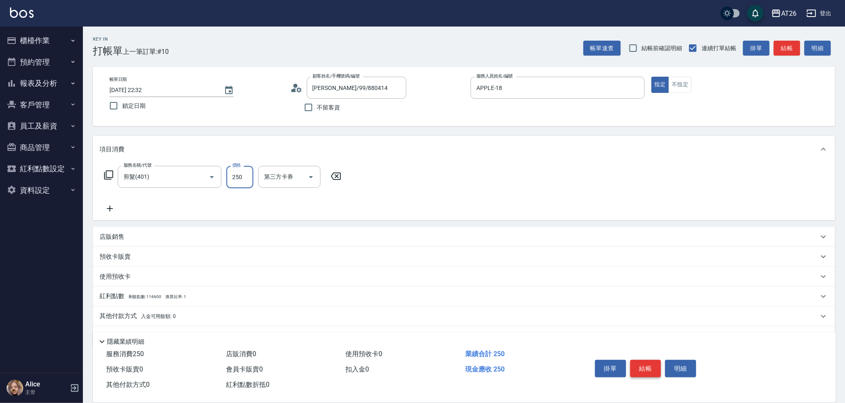
type input "0"
type input "60"
type input "600"
click at [634, 369] on button "結帳" at bounding box center [645, 368] width 31 height 17
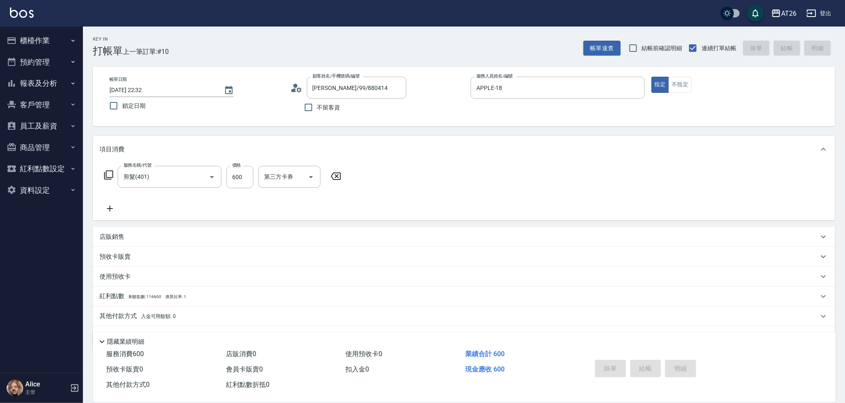
type input "0"
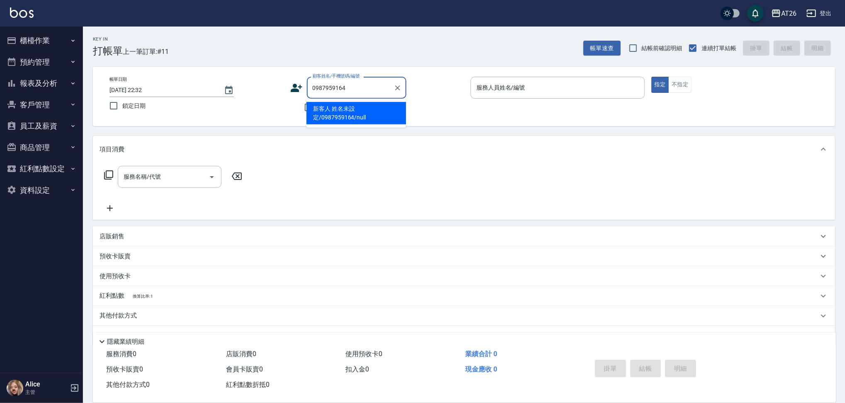
type input "新客人 姓名未設定/0987959164/null"
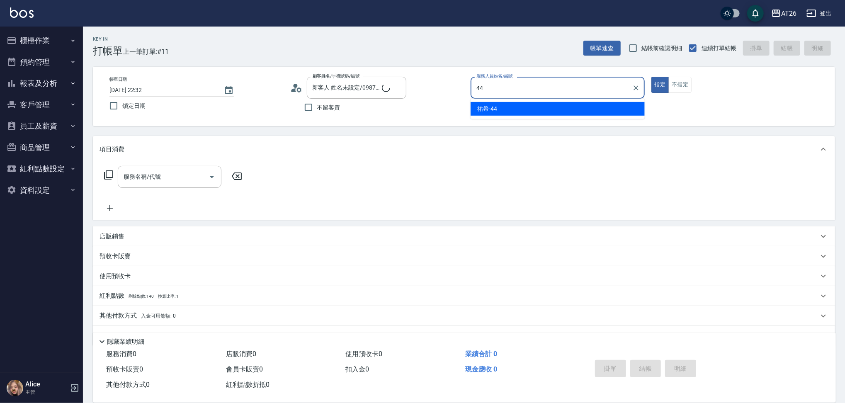
type input "[PERSON_NAME]-44"
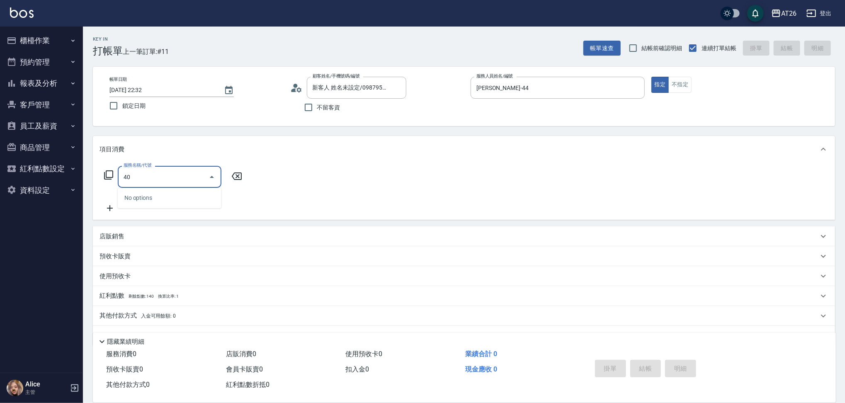
type input "401"
type input "20"
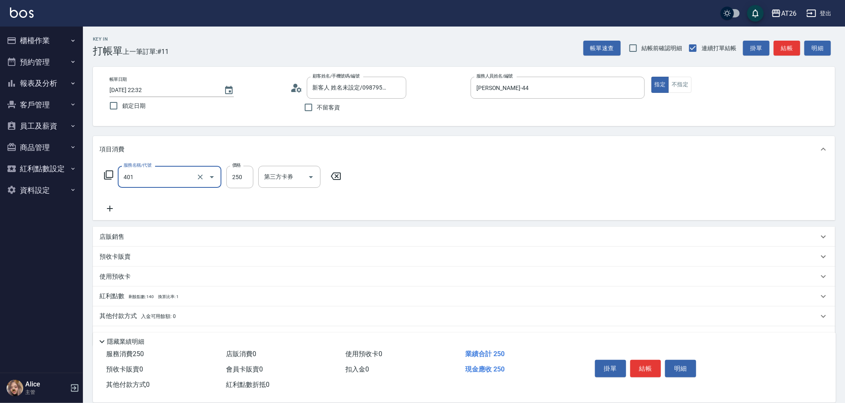
type input "剪髮(401)"
type input "0"
type input "50"
type input "500"
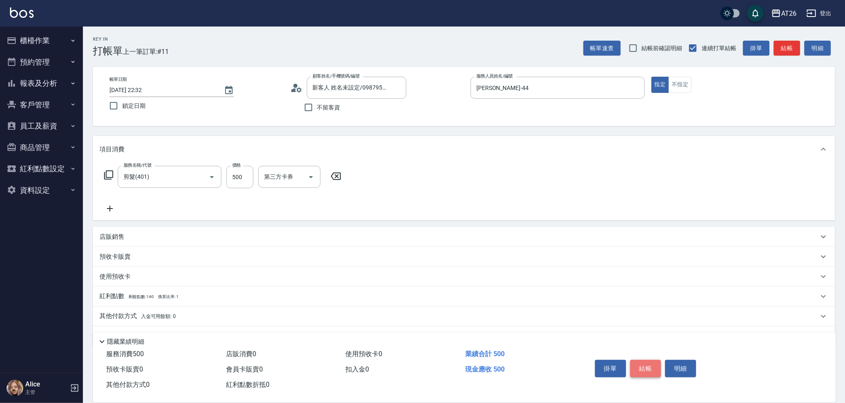
click at [653, 366] on button "結帳" at bounding box center [645, 368] width 31 height 17
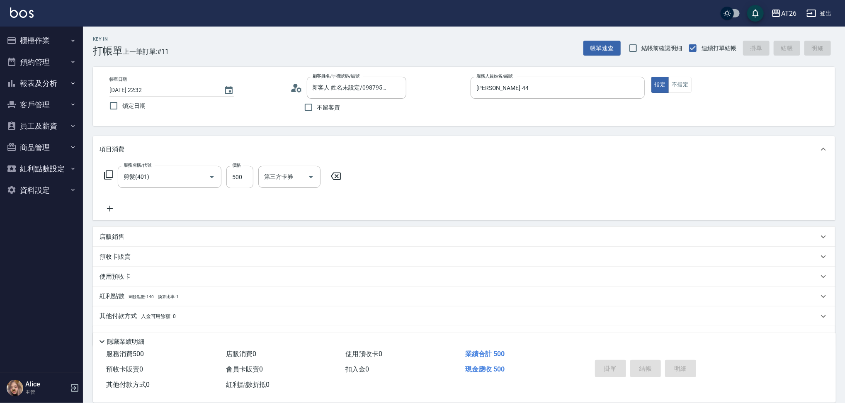
type input "0"
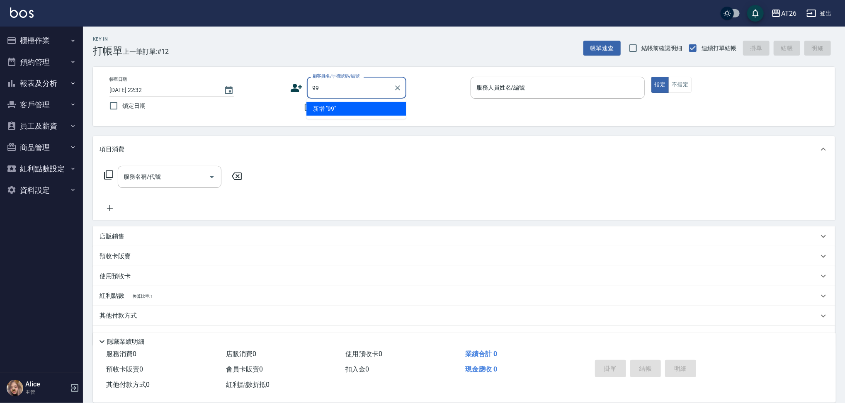
type input "99"
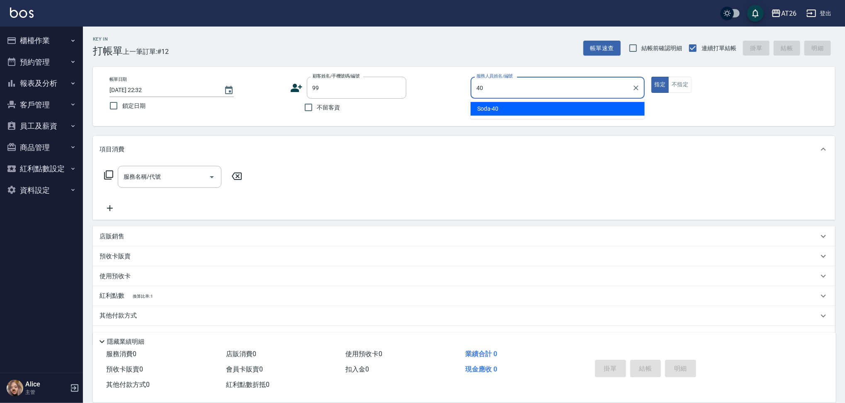
type input "Soda-40"
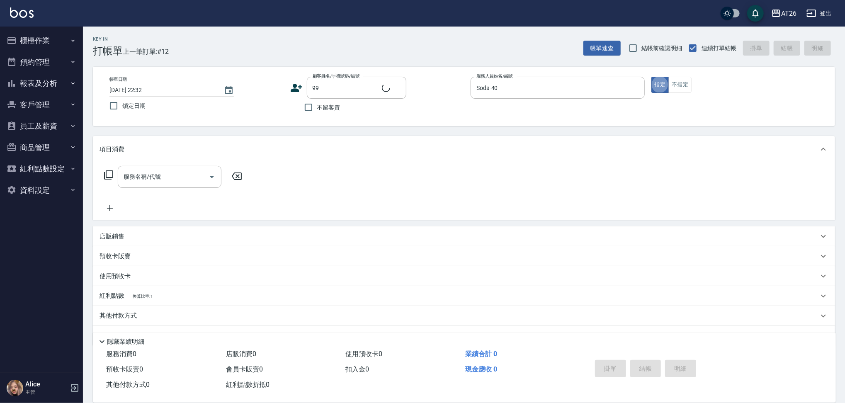
type input "[PERSON_NAME]/99/880414"
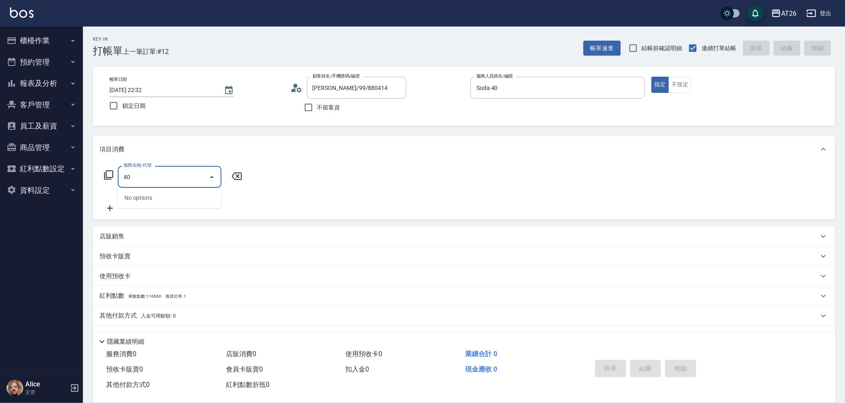
type input "401"
type input "20"
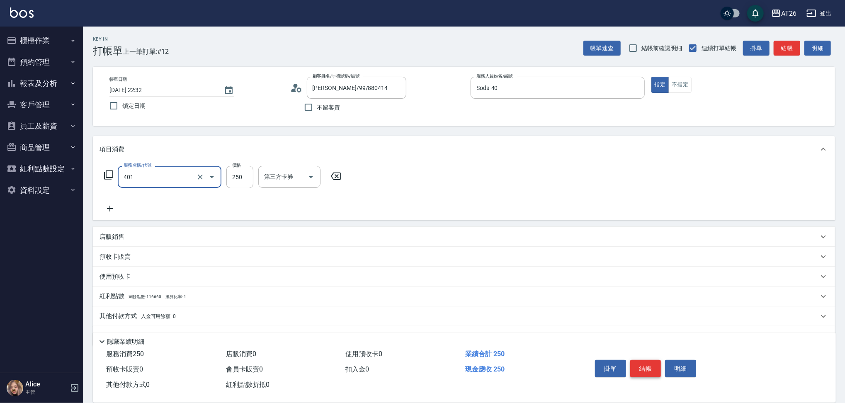
type input "剪髮(401)"
type input "0"
type input "30"
type input "300"
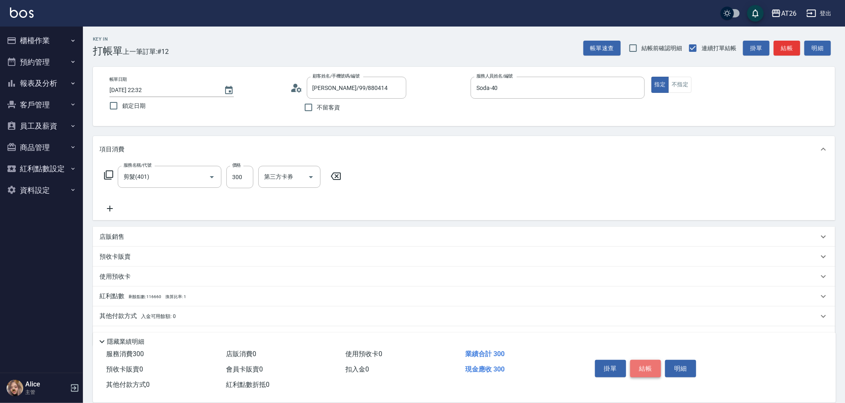
click at [653, 366] on button "結帳" at bounding box center [645, 368] width 31 height 17
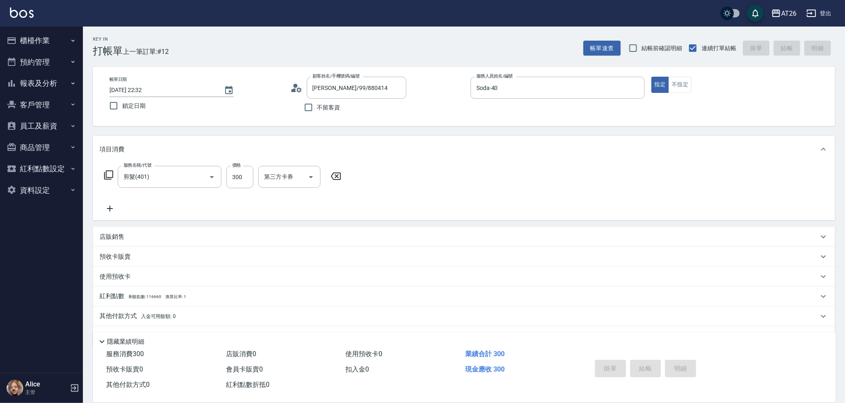
type input "0"
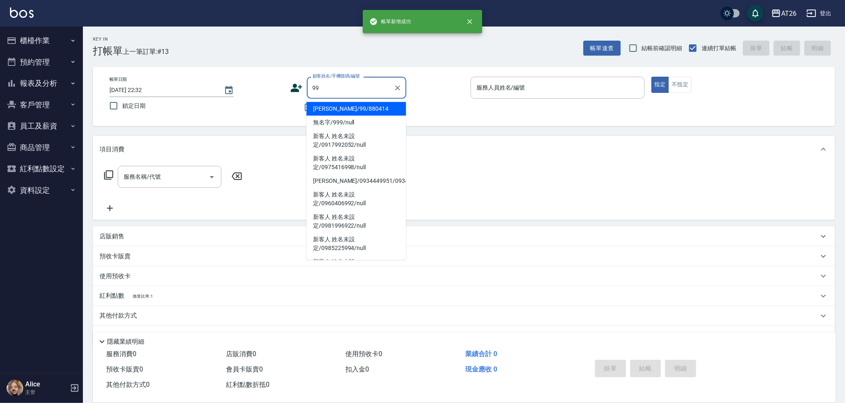
type input "[PERSON_NAME]/99/880414"
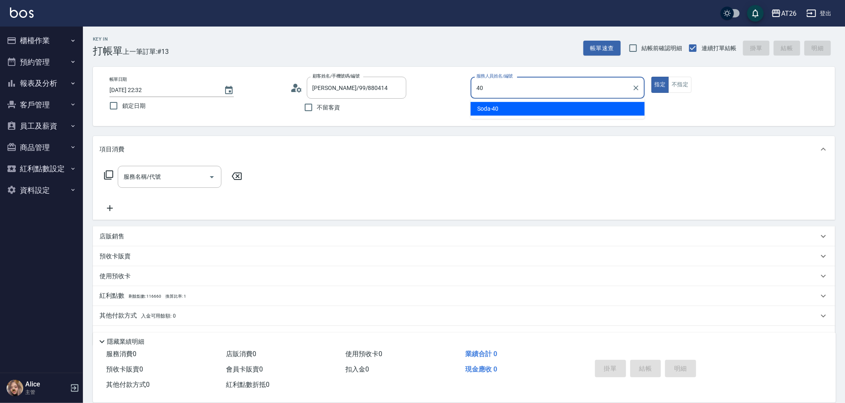
type input "Soda-40"
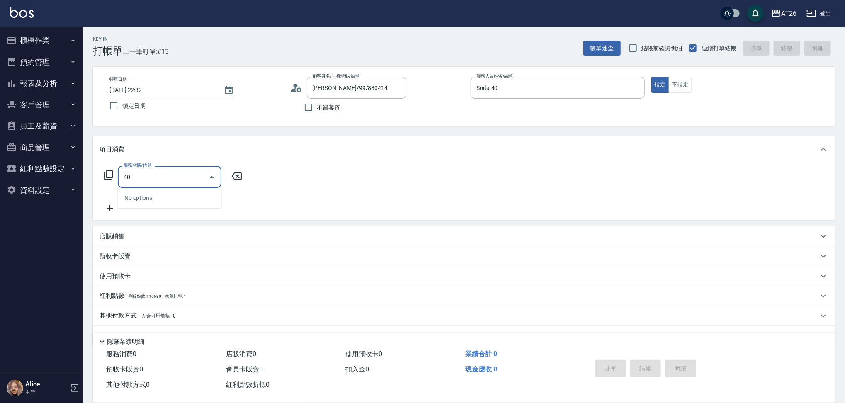
type input "401"
type input "20"
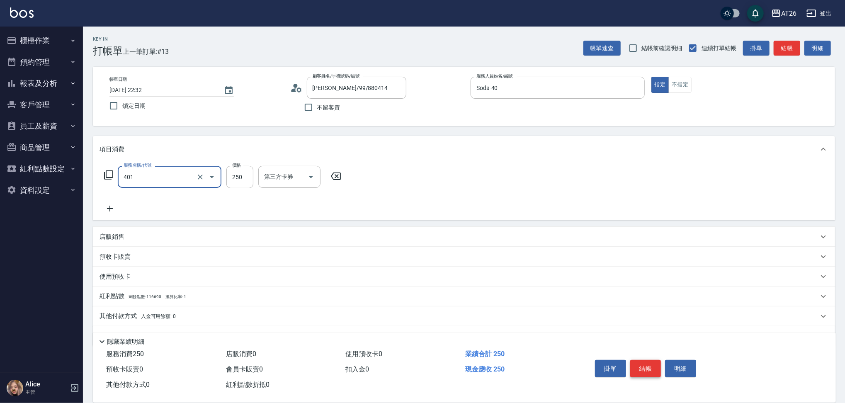
type input "剪髮(401)"
type input "0"
type input "30"
type input "300"
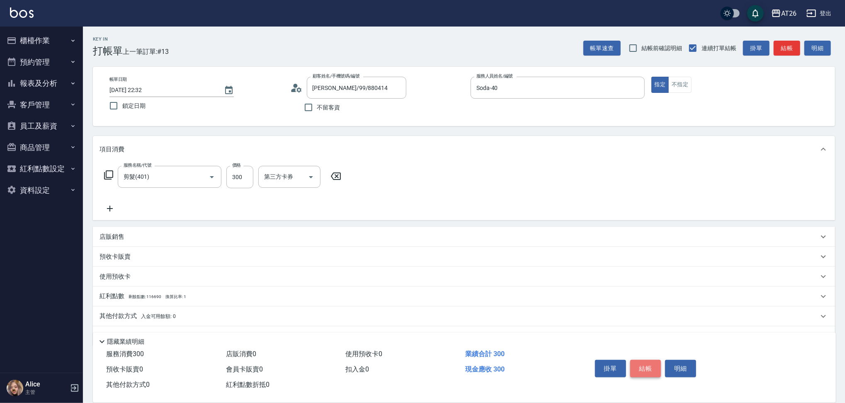
click at [653, 366] on button "結帳" at bounding box center [645, 368] width 31 height 17
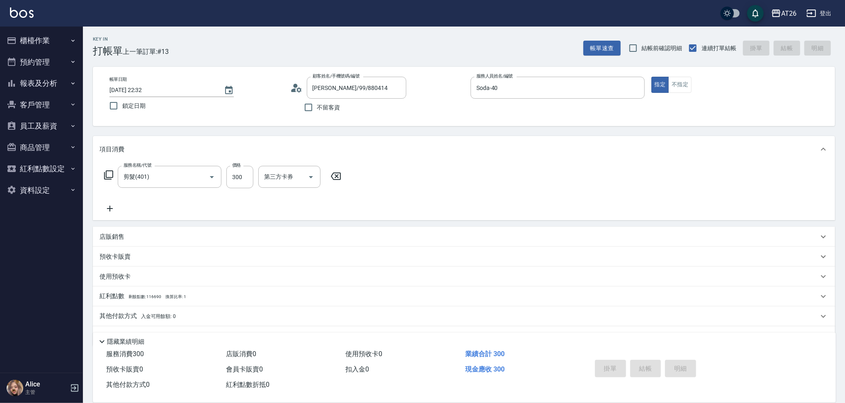
type input "0"
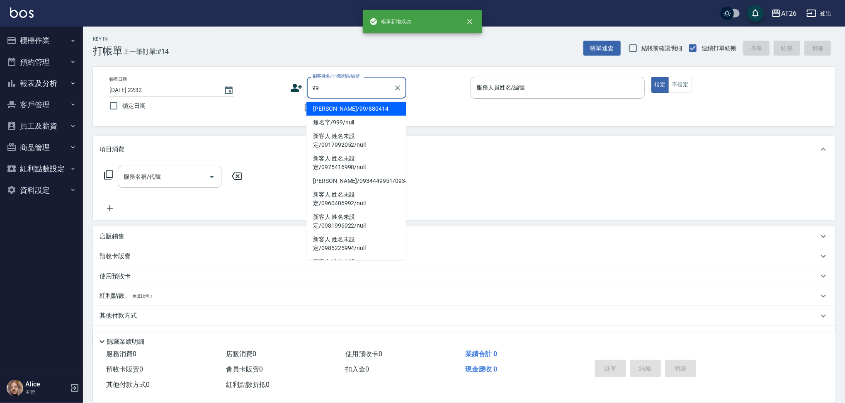
type input "[PERSON_NAME]/99/880414"
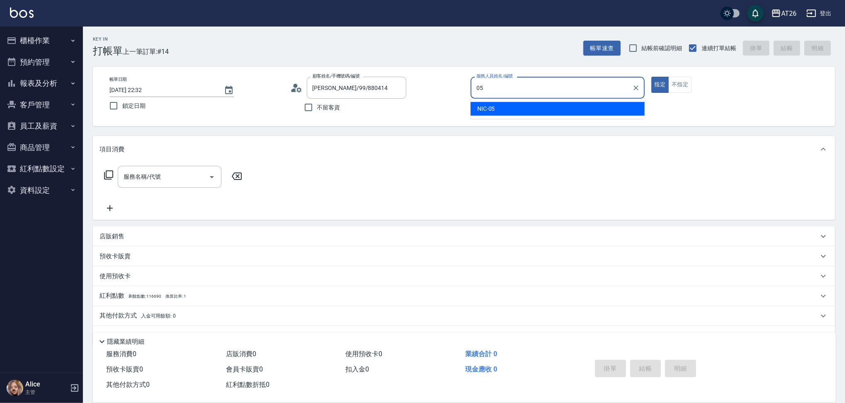
type input "NIC-05"
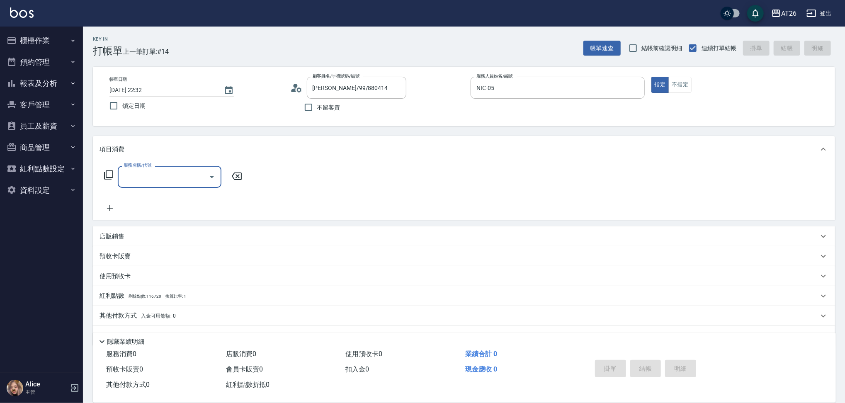
type input "1"
type input "303"
type input "90"
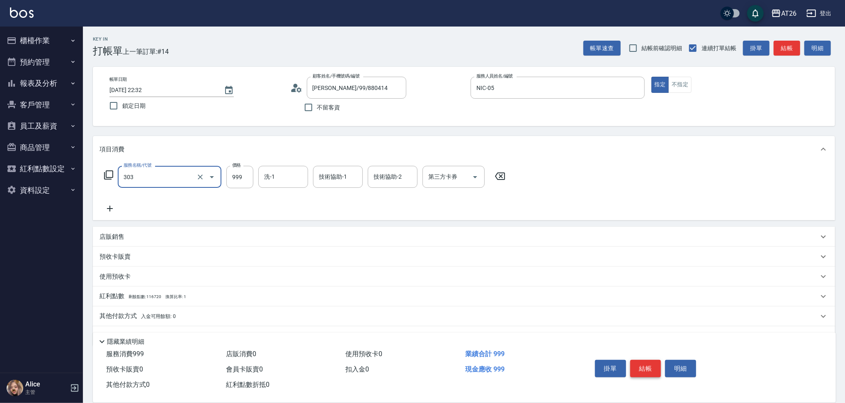
type input "局部燙(303)"
type input "0"
type input "10"
type input "100"
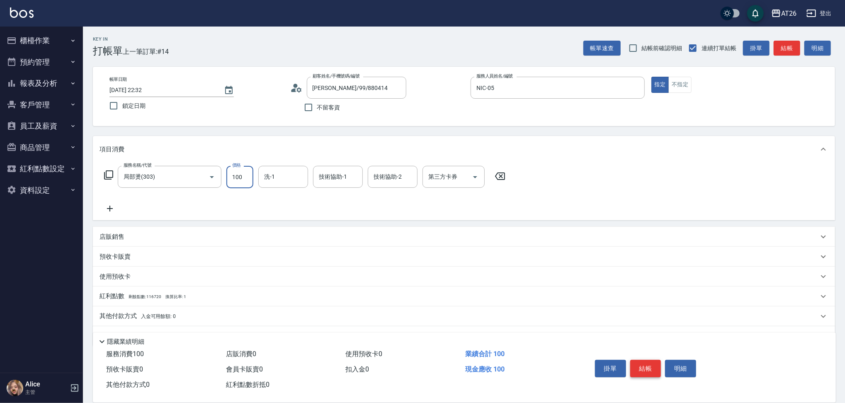
type input "100"
type input "1000"
type input "[PERSON_NAME]-46"
click at [653, 366] on button "結帳" at bounding box center [645, 368] width 31 height 17
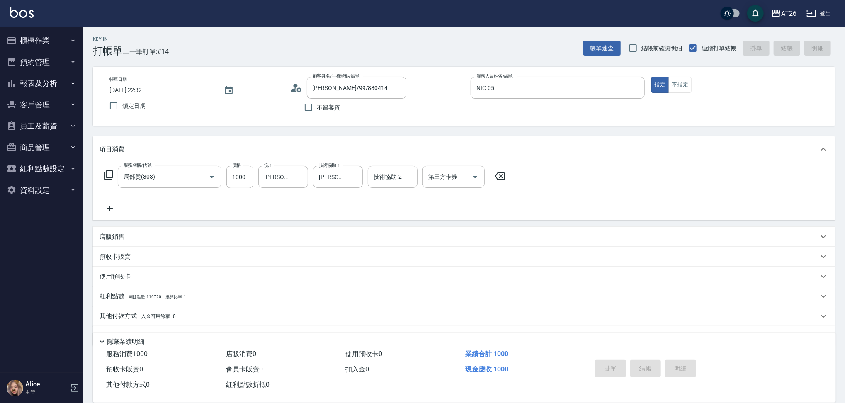
type input "[DATE] 22:33"
type input "0"
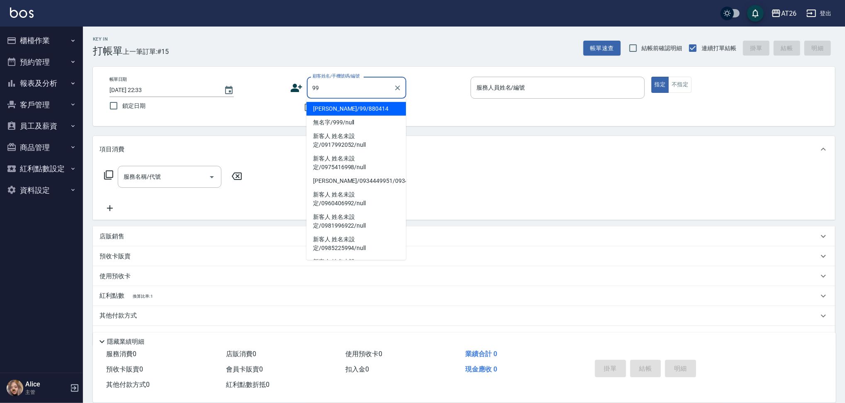
type input "[PERSON_NAME]/99/880414"
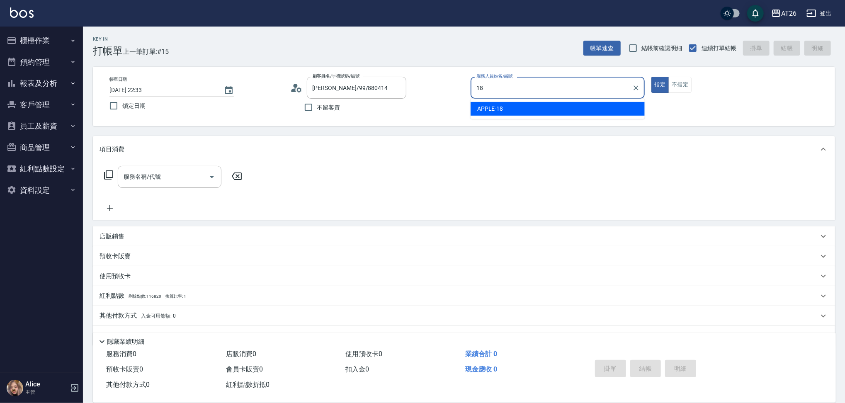
type input "APPLE-18"
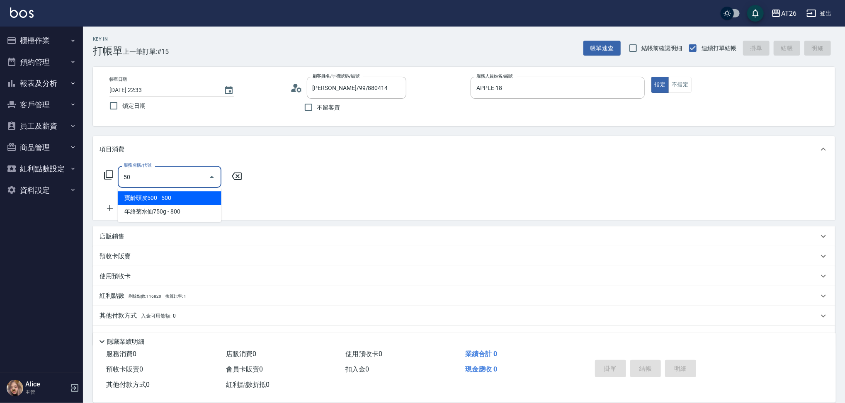
type input "501"
type input "120"
type input "染髮(501)"
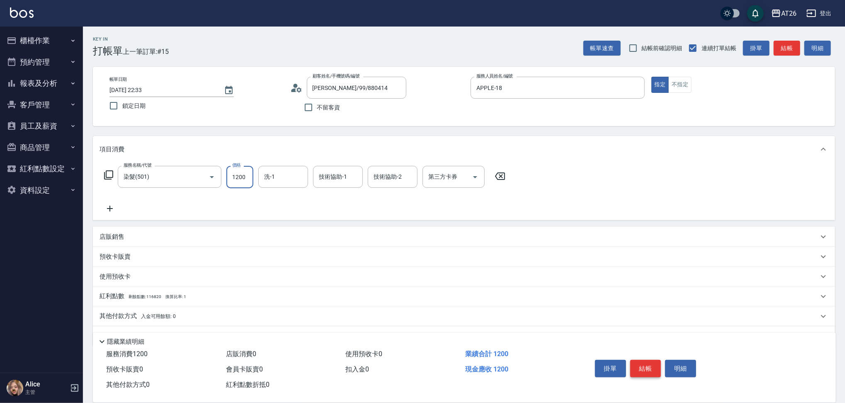
type input "0"
type input "30"
type input "300"
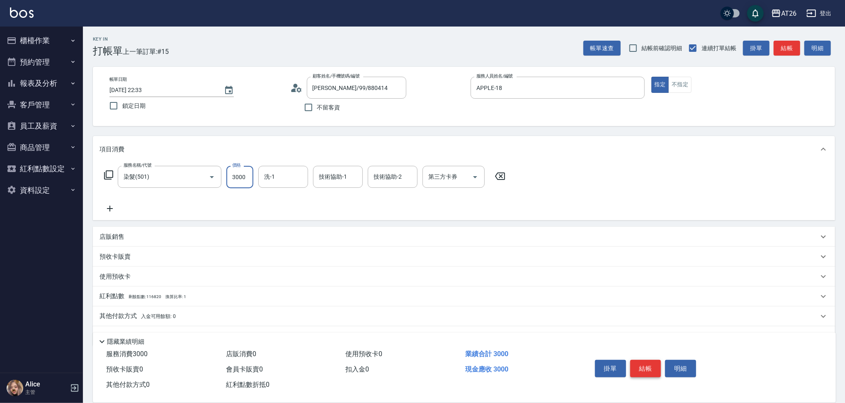
type input "3000"
click at [653, 366] on button "結帳" at bounding box center [645, 368] width 31 height 17
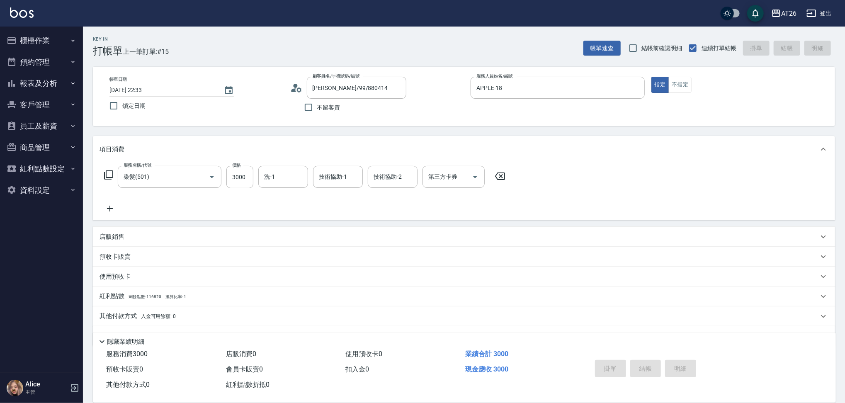
type input "0"
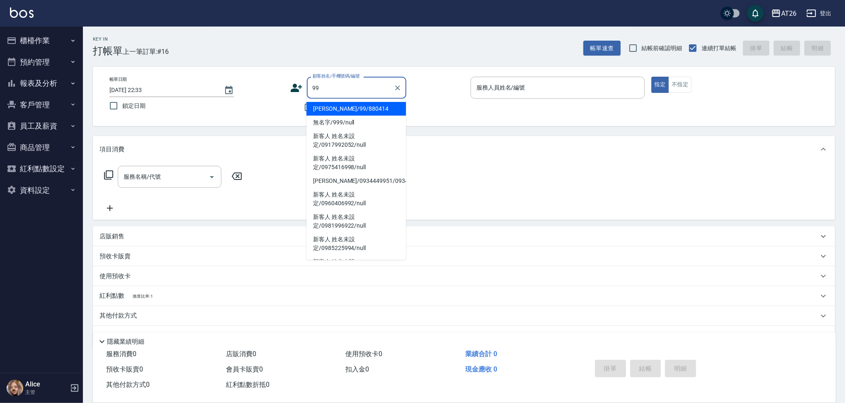
type input "[PERSON_NAME]/99/880414"
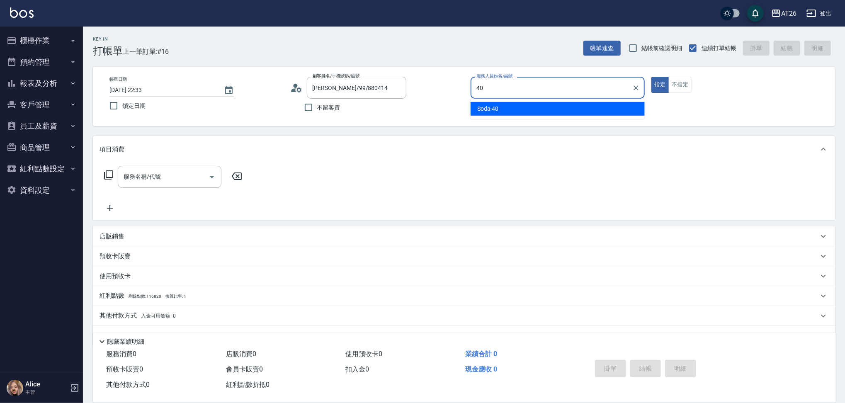
type input "Soda-40"
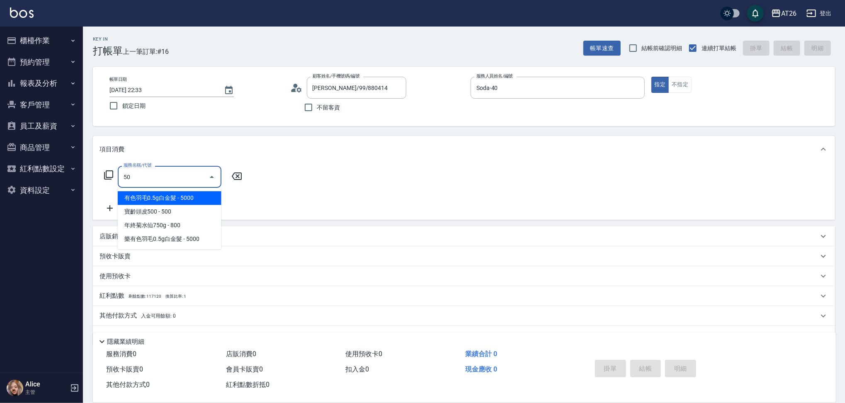
type input "501"
type input "120"
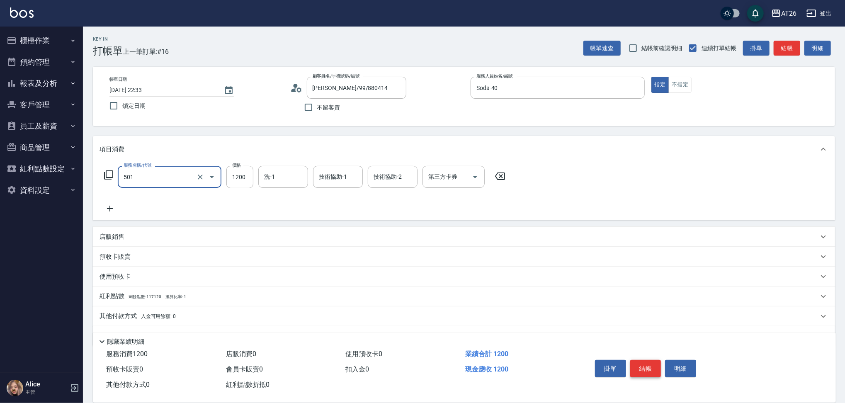
type input "染髮(501)"
type input "0"
type input "50"
type input "500"
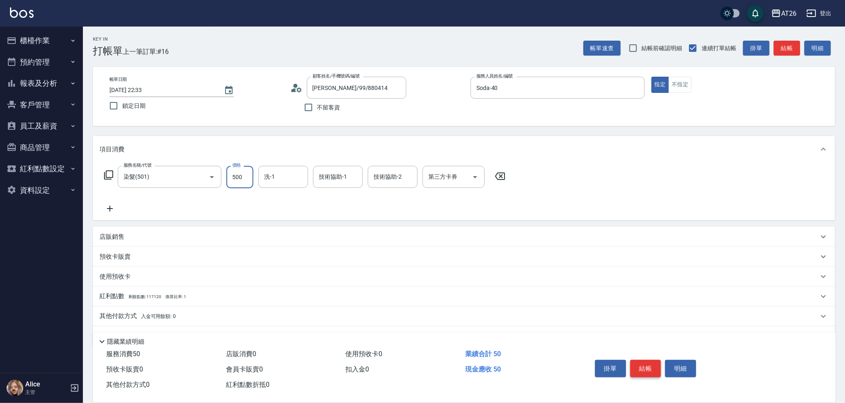
type input "500"
type input "5000"
type input "NANA-23"
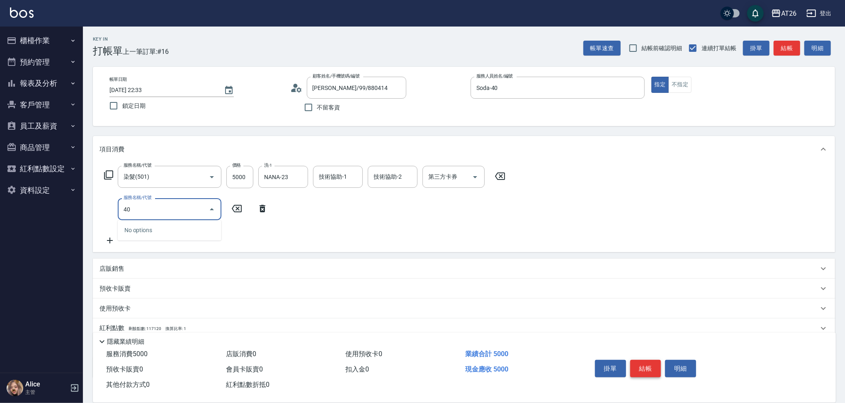
type input "401"
type input "520"
type input "剪髮(401)"
type input "500"
type input "20"
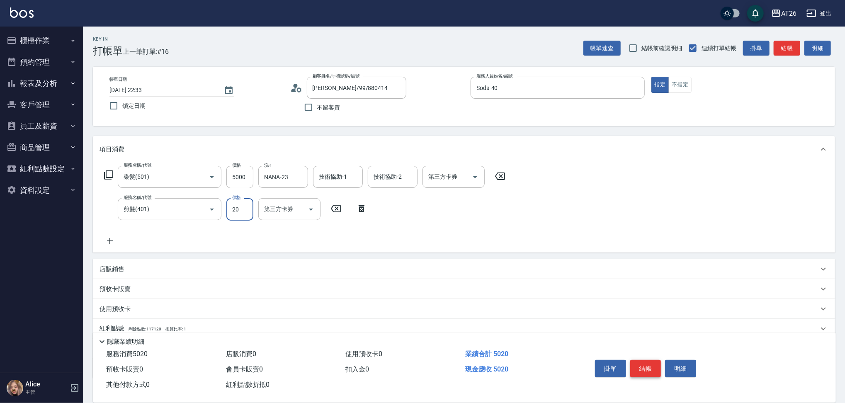
type input "520"
type input "200"
click at [339, 172] on input "技術協助-1" at bounding box center [338, 177] width 42 height 15
click at [639, 372] on button "結帳" at bounding box center [645, 368] width 31 height 17
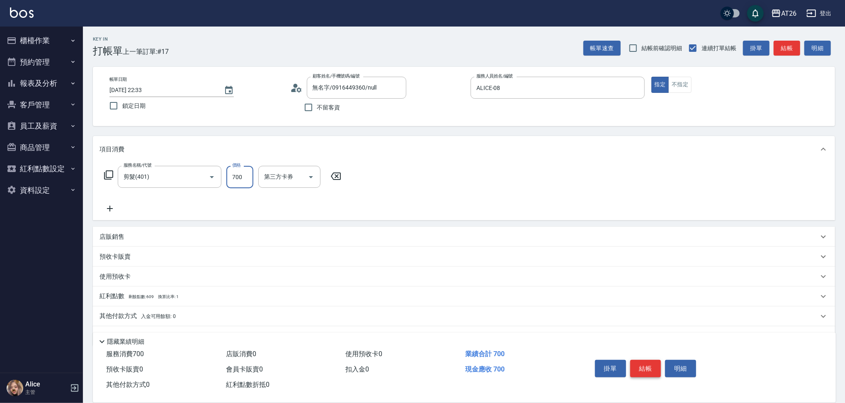
click at [639, 372] on button "結帳" at bounding box center [645, 368] width 31 height 17
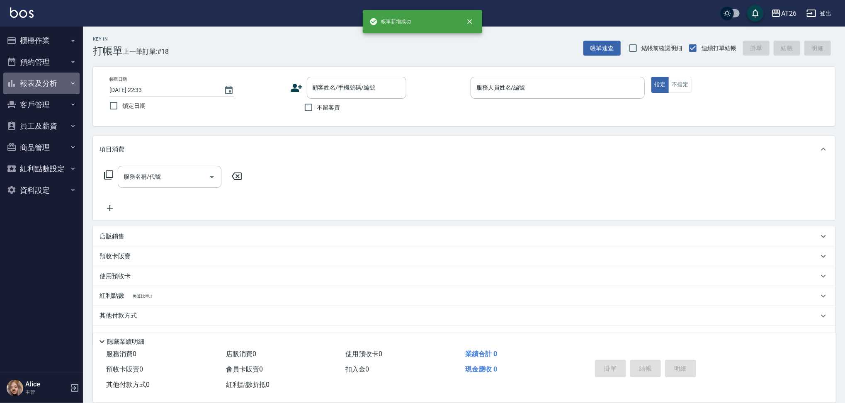
click at [29, 84] on button "報表及分析" at bounding box center [41, 84] width 76 height 22
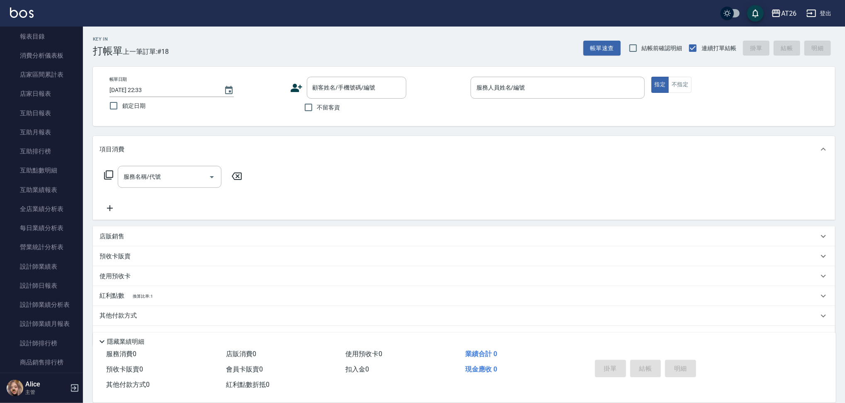
scroll to position [73, 0]
click at [29, 289] on link "設計師日報表" at bounding box center [41, 283] width 76 height 19
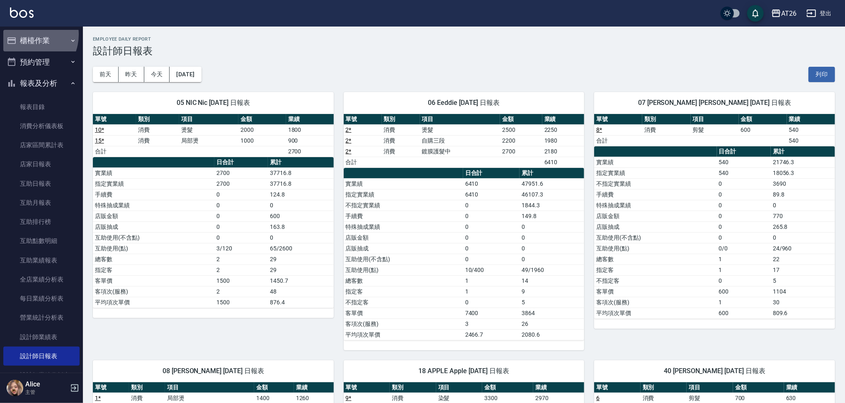
click at [26, 34] on button "櫃檯作業" at bounding box center [41, 41] width 76 height 22
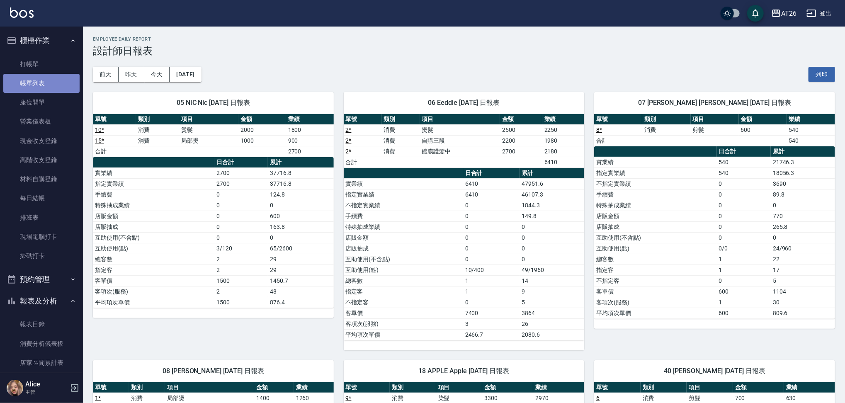
click at [65, 78] on link "帳單列表" at bounding box center [41, 83] width 76 height 19
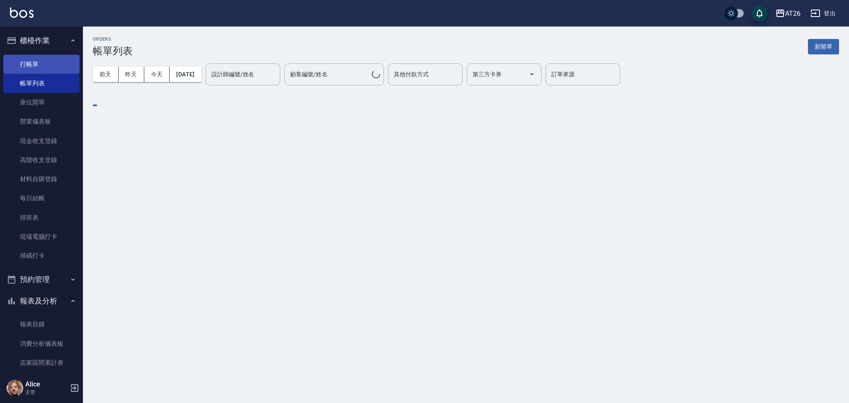
click at [54, 64] on link "打帳單" at bounding box center [41, 64] width 76 height 19
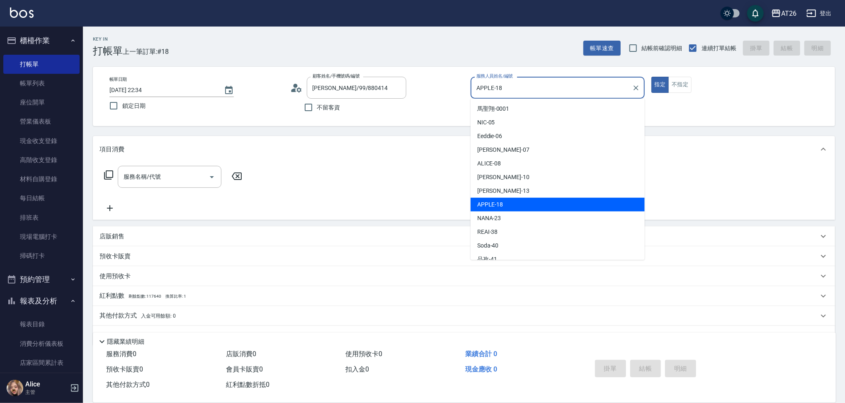
drag, startPoint x: 525, startPoint y: 88, endPoint x: 308, endPoint y: 51, distance: 220.3
click at [308, 51] on div "Key In 打帳單 上一筆訂單:#18 帳單速查 結帳前確認明細 連續打單結帳 掛單 結帳 明細 帳單日期 [DATE] 22:34 鎖定日期 顧客姓名/手…" at bounding box center [464, 225] width 762 height 397
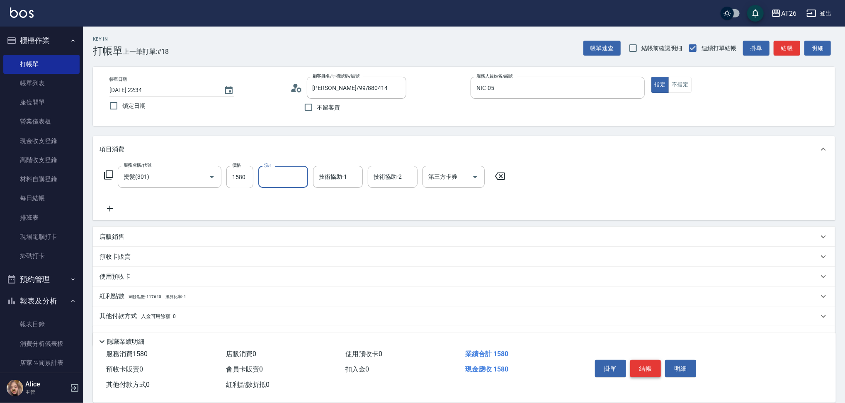
click at [640, 368] on button "結帳" at bounding box center [645, 368] width 31 height 17
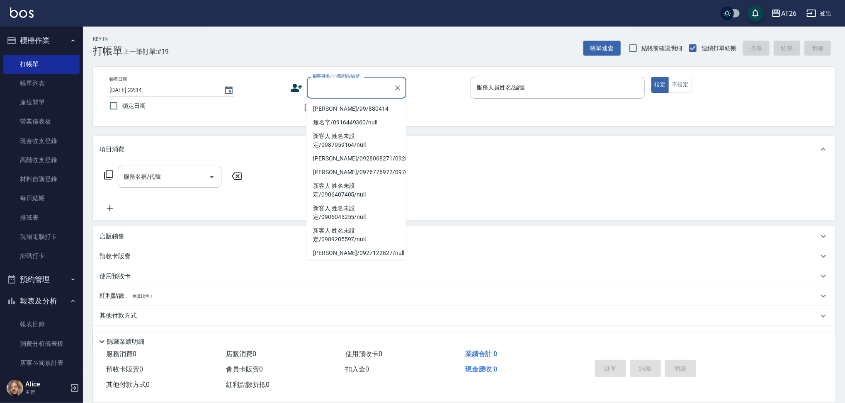
click at [640, 368] on div "掛單 結帳 明細" at bounding box center [646, 370] width 108 height 26
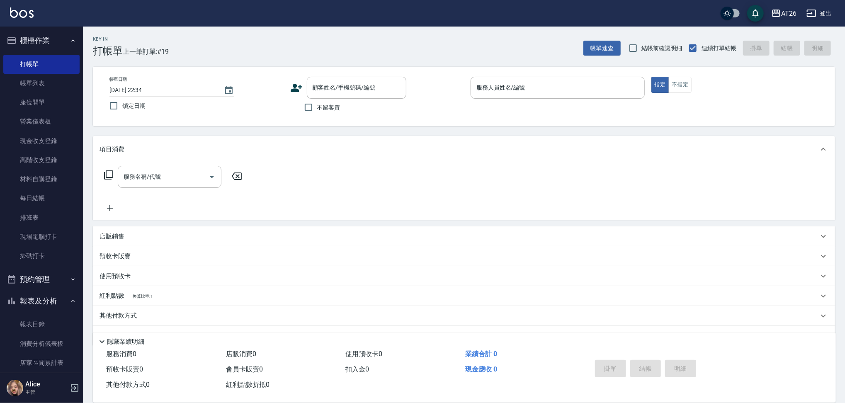
click at [640, 368] on div "掛單 結帳 明細" at bounding box center [646, 370] width 108 height 26
click at [641, 368] on div "掛單 結帳 明細" at bounding box center [646, 370] width 108 height 26
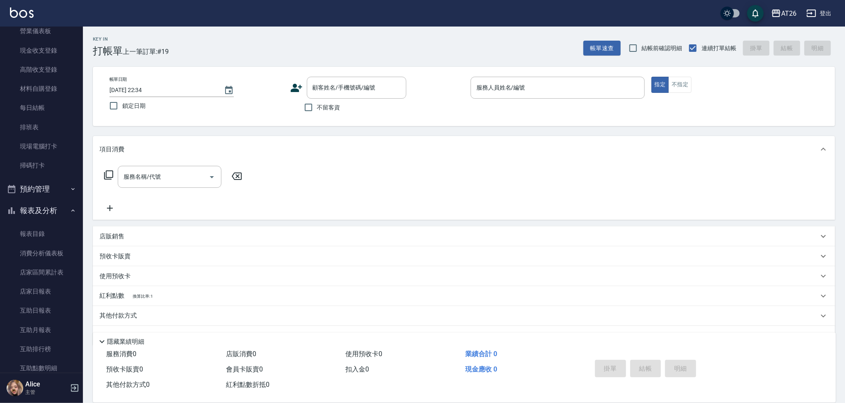
scroll to position [93, 0]
click at [47, 285] on link "店家日報表" at bounding box center [41, 289] width 76 height 19
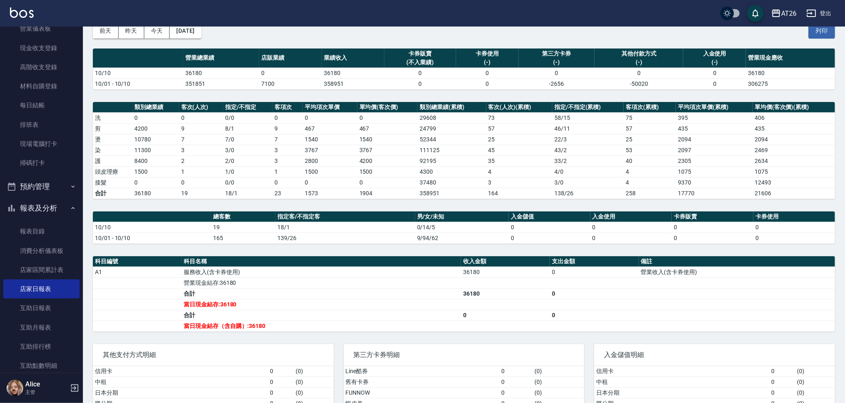
scroll to position [51, 0]
